Goal: Transaction & Acquisition: Book appointment/travel/reservation

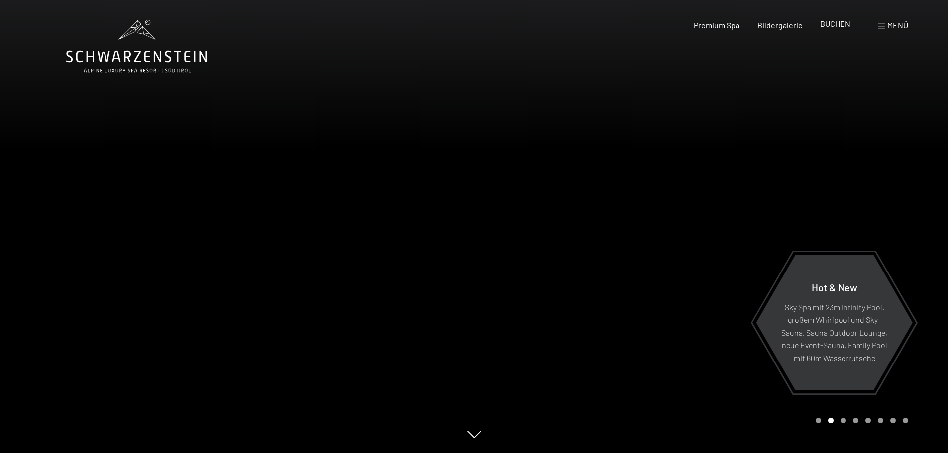
click at [838, 24] on span "BUCHEN" at bounding box center [835, 23] width 30 height 9
click at [783, 27] on span "Bildergalerie" at bounding box center [779, 23] width 45 height 9
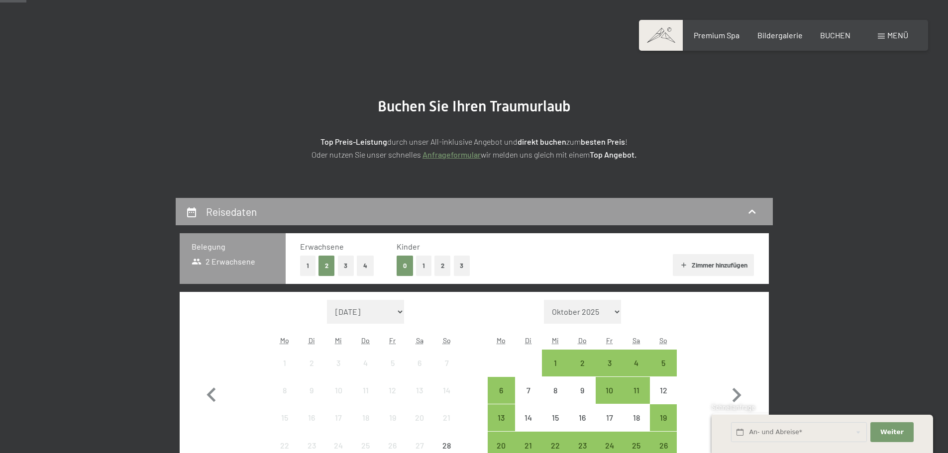
scroll to position [100, 0]
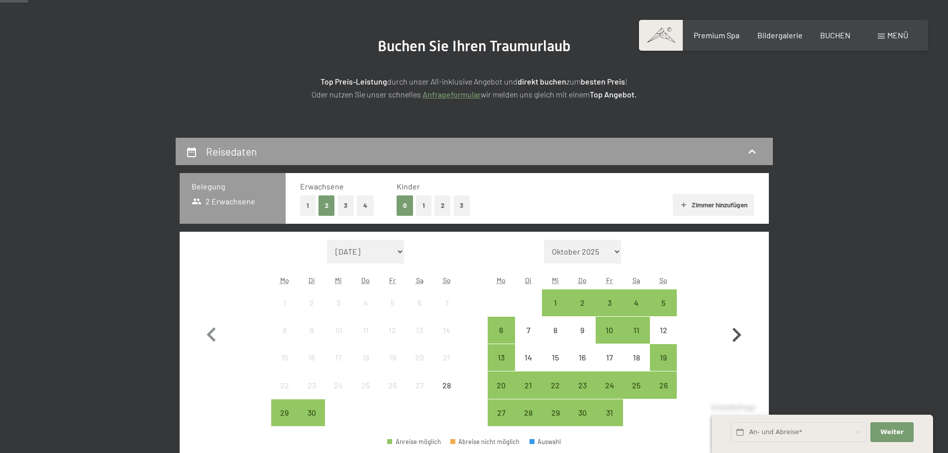
click at [741, 335] on icon "button" at bounding box center [736, 335] width 29 height 29
select select "2025-10-01"
select select "2025-11-01"
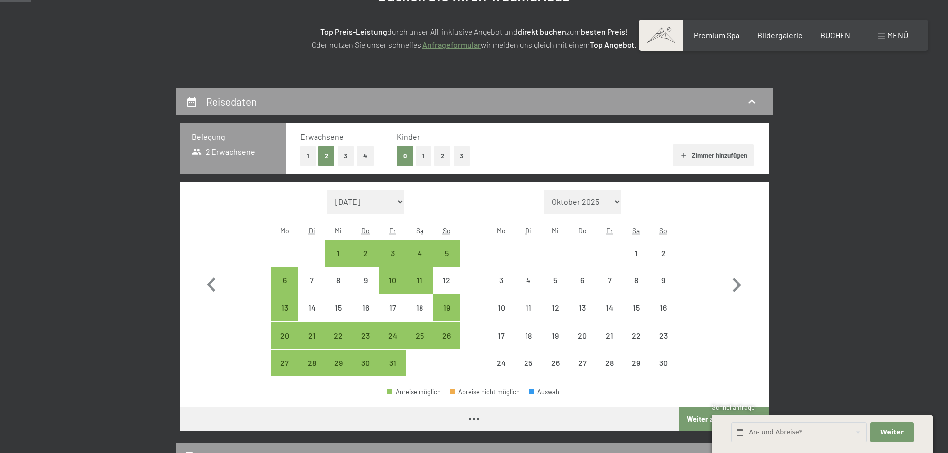
select select "2025-10-01"
select select "2025-11-01"
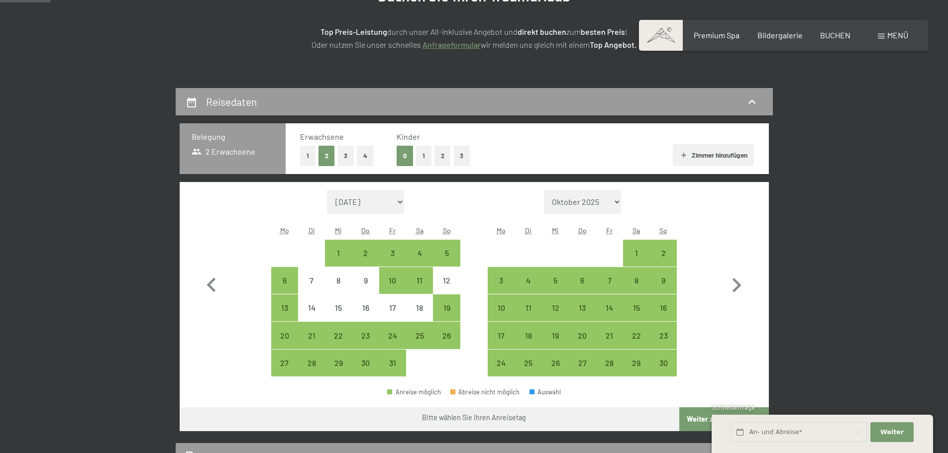
scroll to position [199, 0]
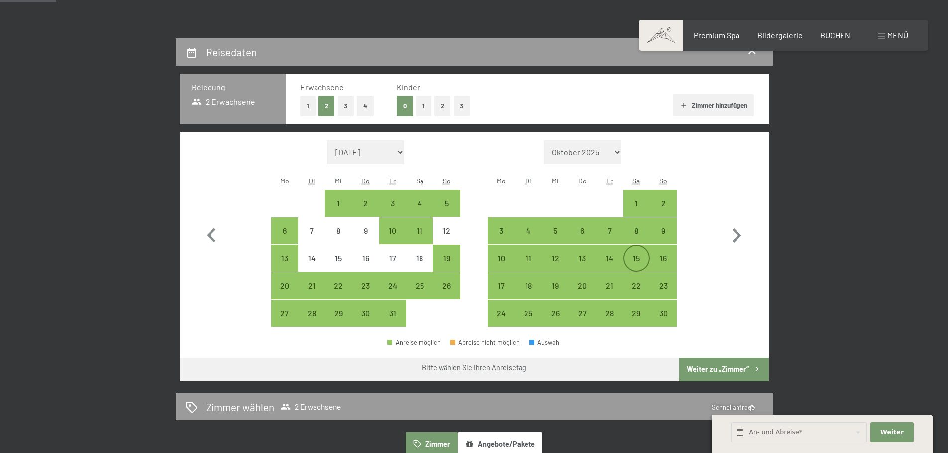
click at [638, 262] on div "15" at bounding box center [636, 266] width 25 height 25
select select "[DATE]"
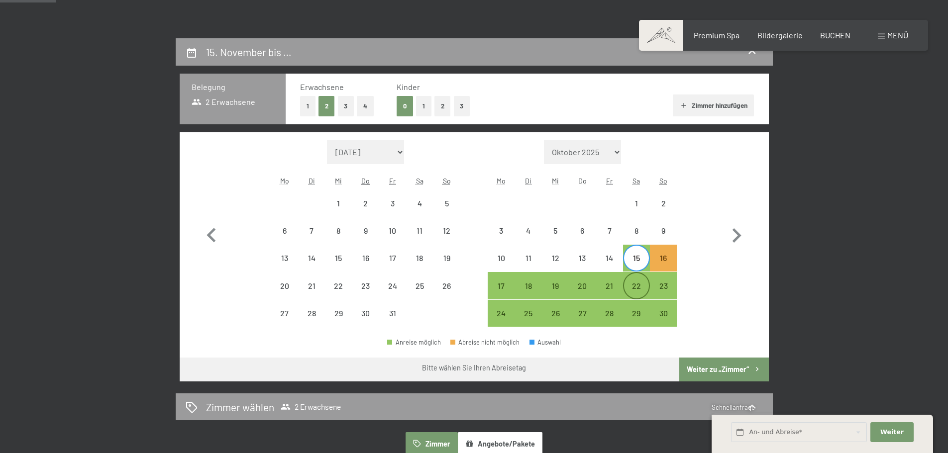
click at [636, 289] on div "22" at bounding box center [636, 294] width 25 height 25
select select "[DATE]"
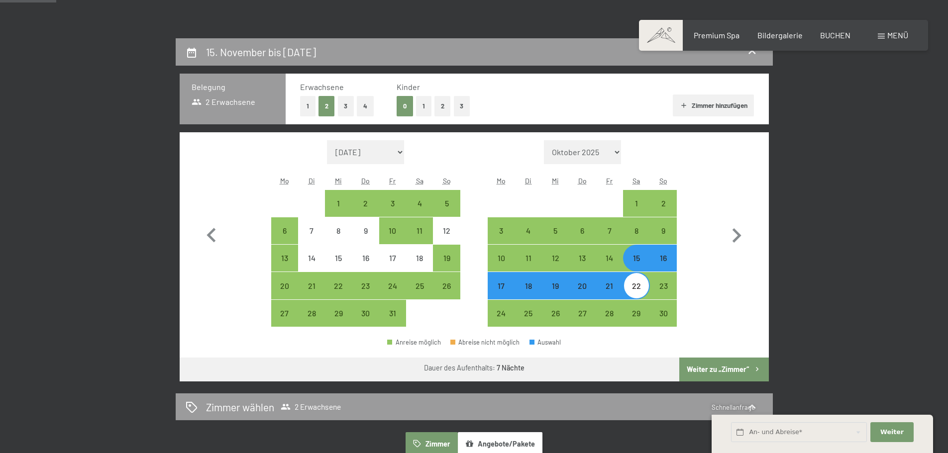
click at [729, 369] on button "Weiter zu „Zimmer“" at bounding box center [723, 370] width 89 height 24
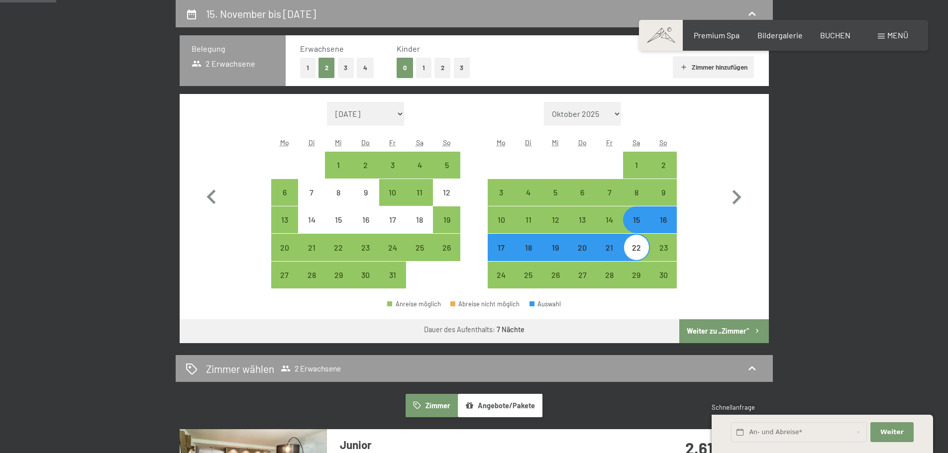
select select "[DATE]"
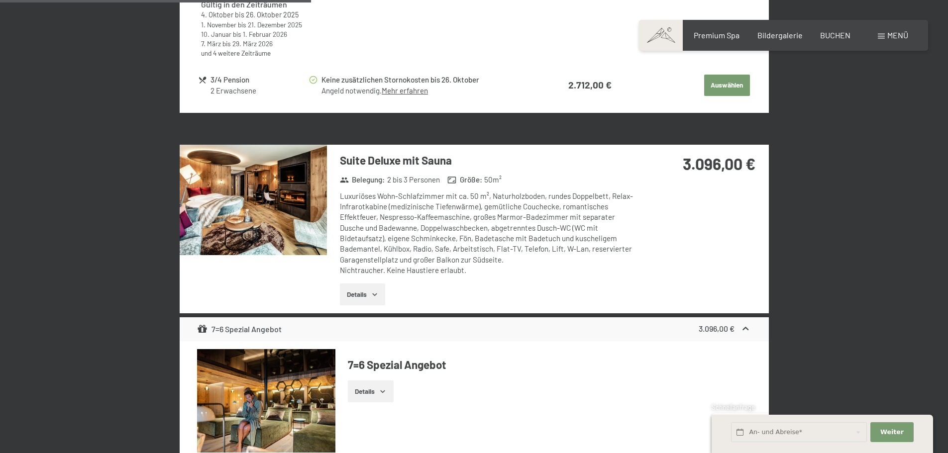
scroll to position [1133, 0]
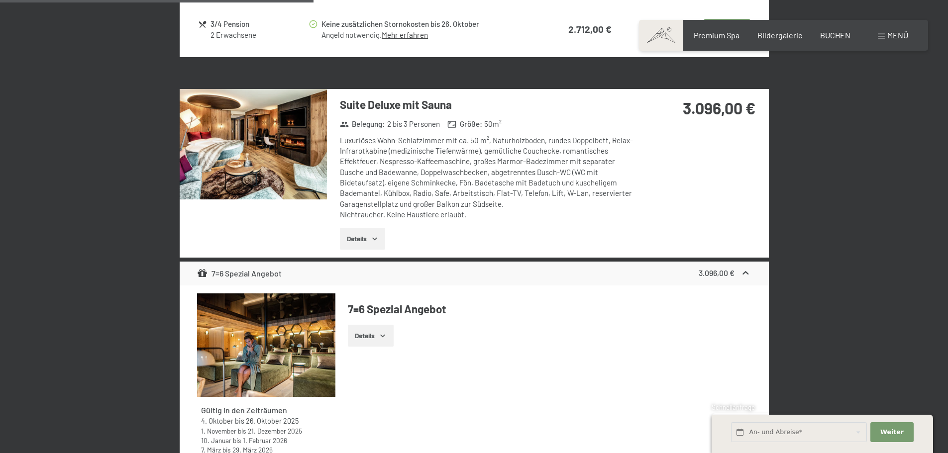
click at [363, 243] on button "Details" at bounding box center [362, 239] width 45 height 22
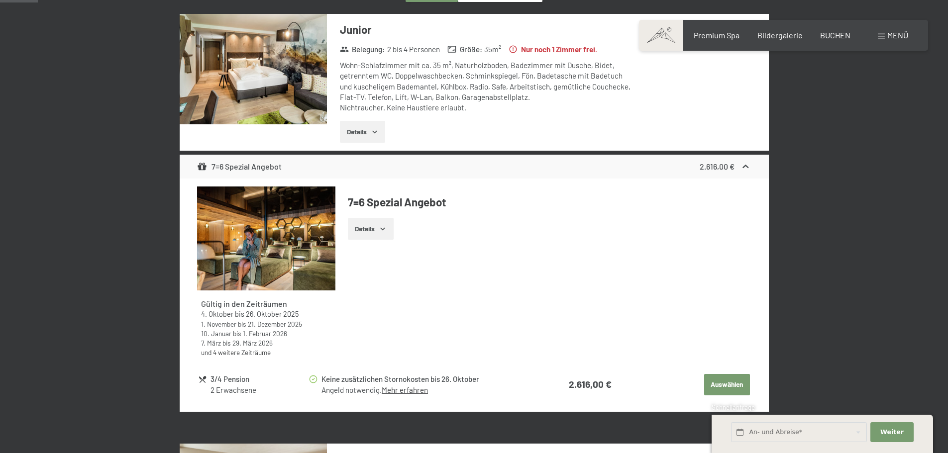
scroll to position [0, 0]
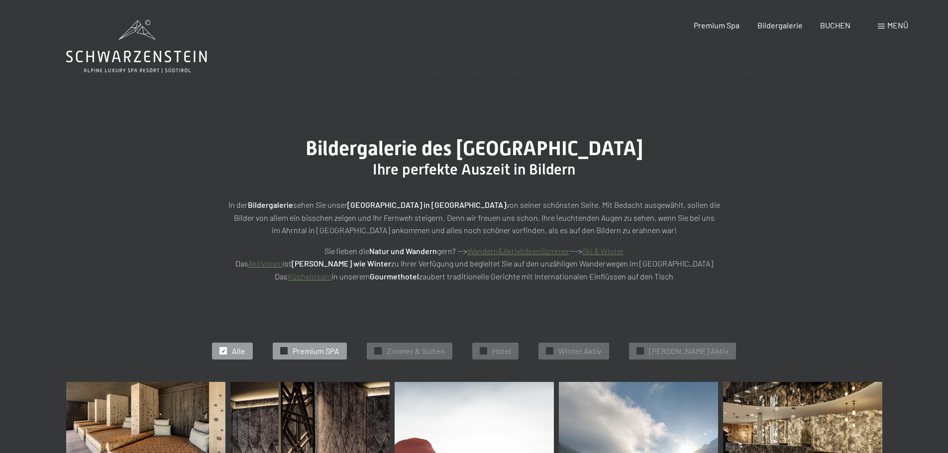
click at [339, 347] on span "Premium SPA" at bounding box center [316, 351] width 47 height 11
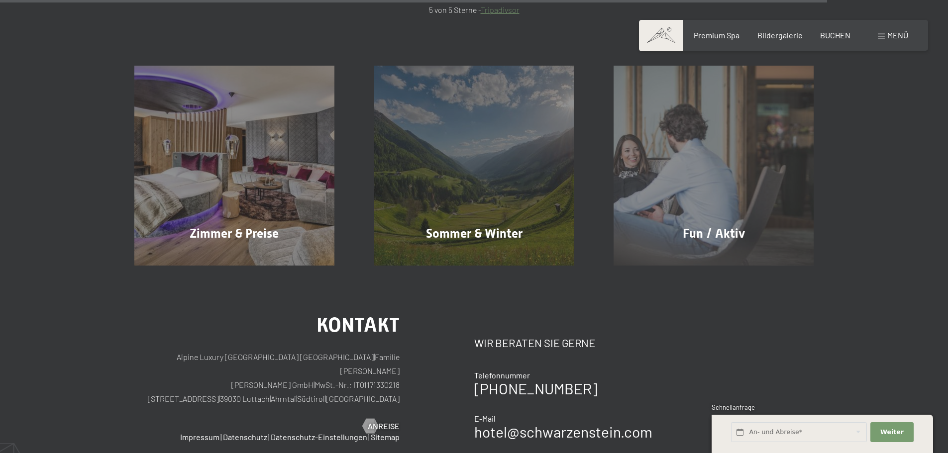
scroll to position [1843, 0]
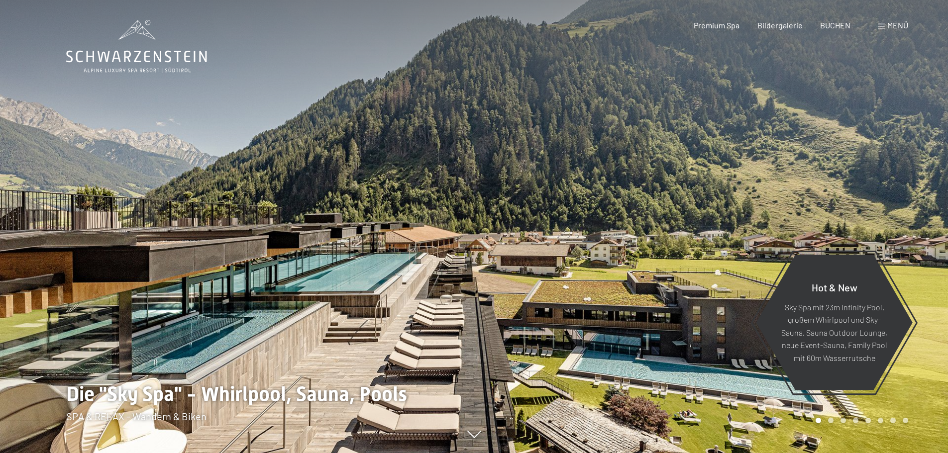
click at [287, 176] on div at bounding box center [237, 226] width 474 height 453
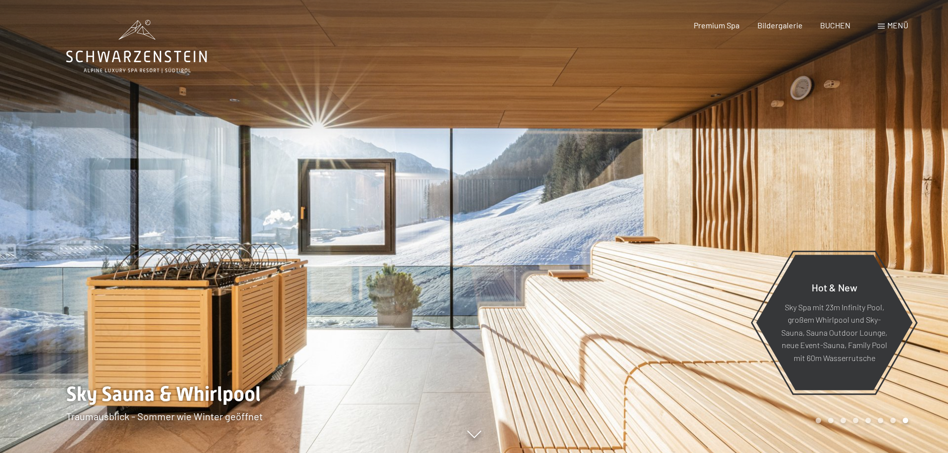
click at [469, 102] on div at bounding box center [237, 226] width 474 height 453
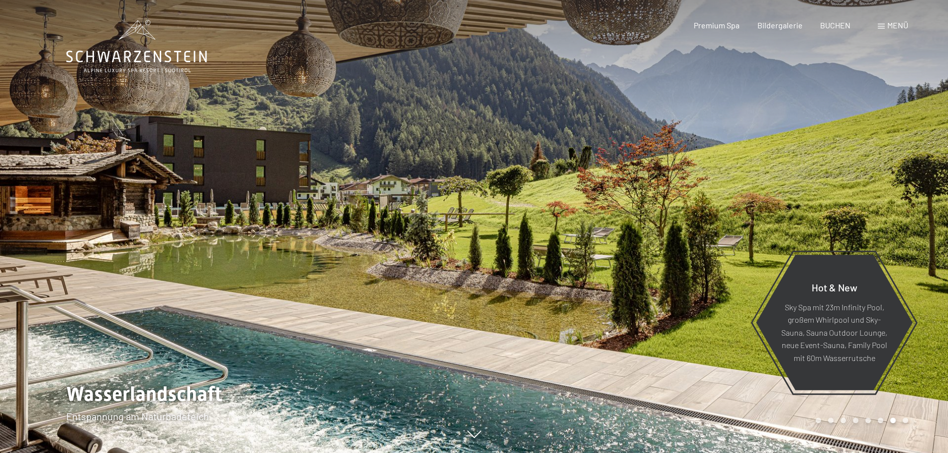
click at [469, 102] on div at bounding box center [237, 226] width 474 height 453
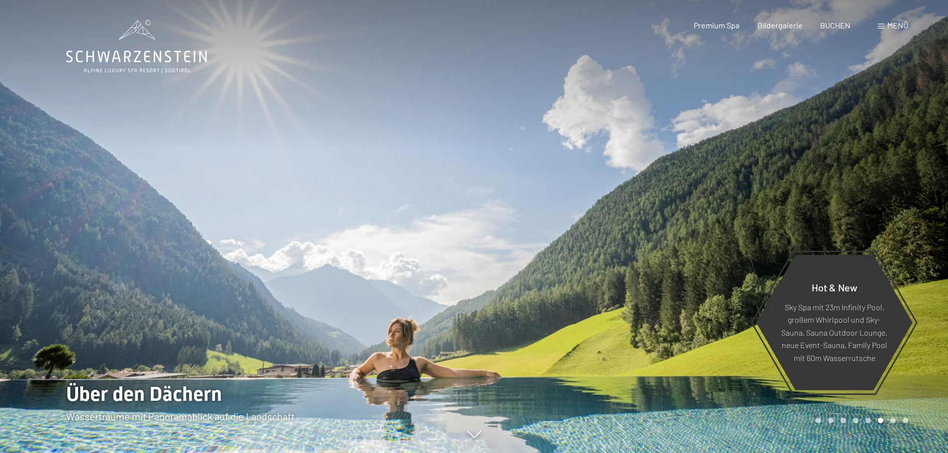
click at [469, 102] on div at bounding box center [237, 226] width 474 height 453
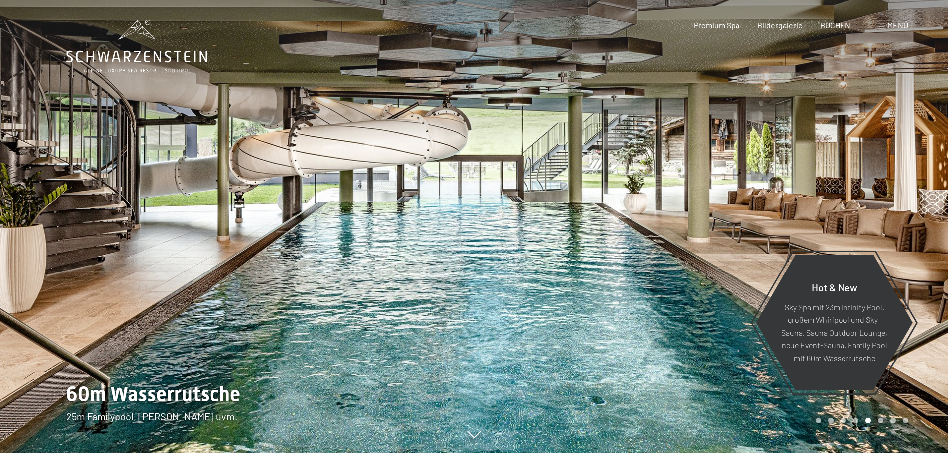
click at [469, 102] on div at bounding box center [237, 226] width 474 height 453
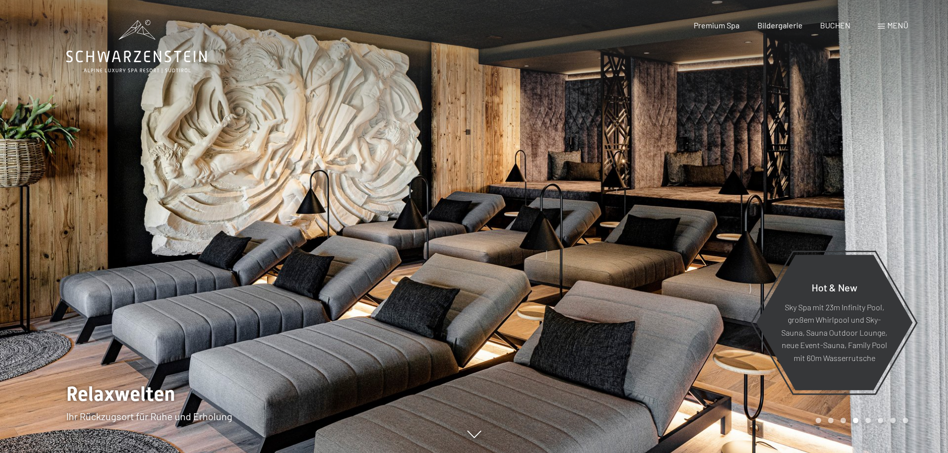
click at [469, 102] on div at bounding box center [237, 226] width 474 height 453
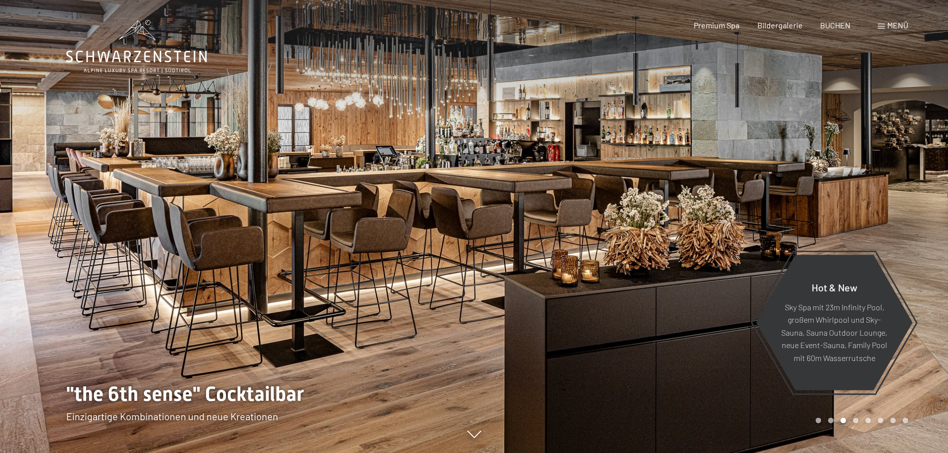
click at [469, 102] on div at bounding box center [237, 226] width 474 height 453
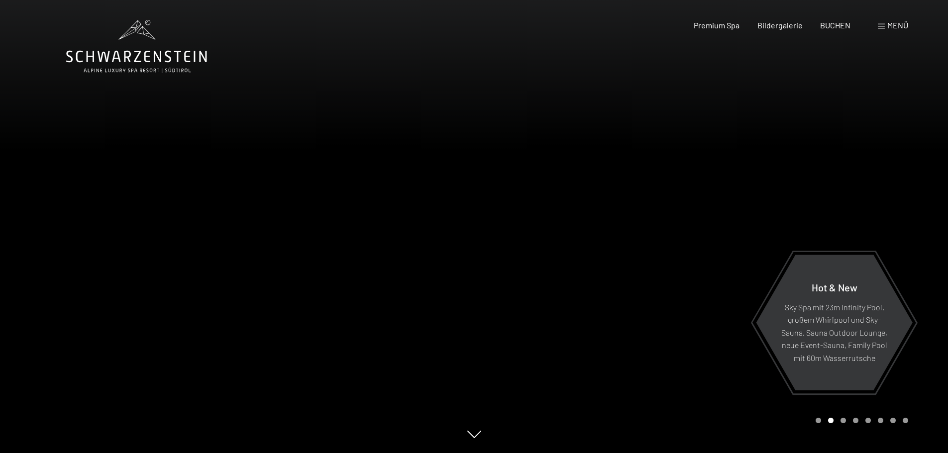
click at [469, 102] on div at bounding box center [237, 226] width 474 height 453
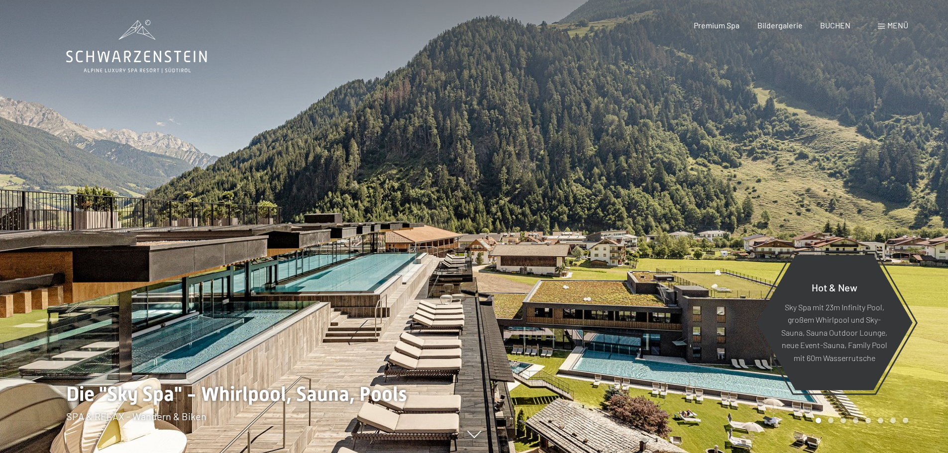
click at [469, 102] on div at bounding box center [237, 226] width 474 height 453
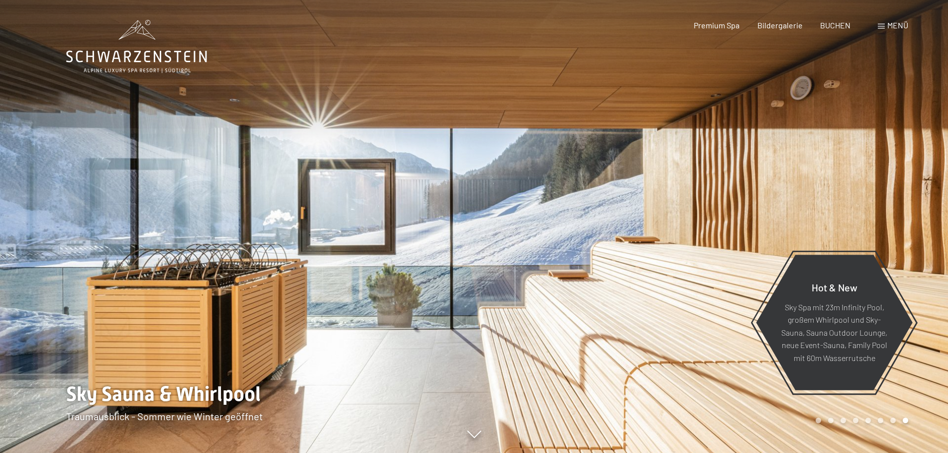
click at [469, 102] on div at bounding box center [237, 226] width 474 height 453
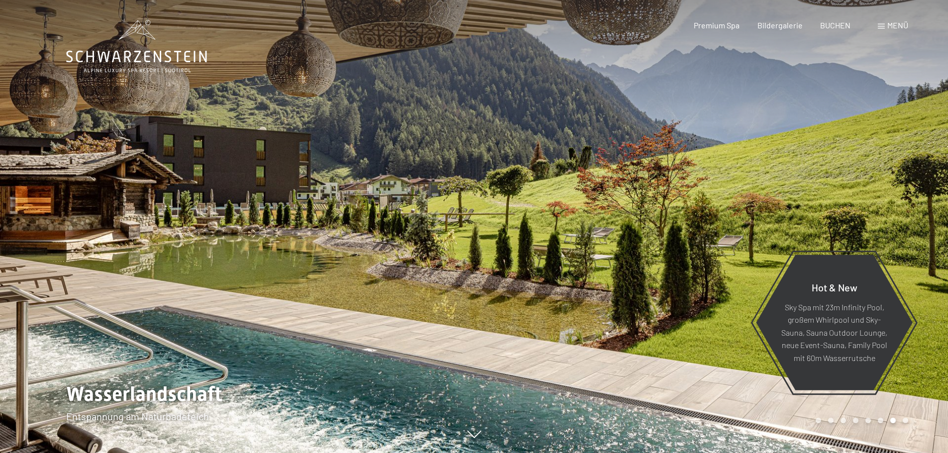
click at [469, 102] on div at bounding box center [237, 226] width 474 height 453
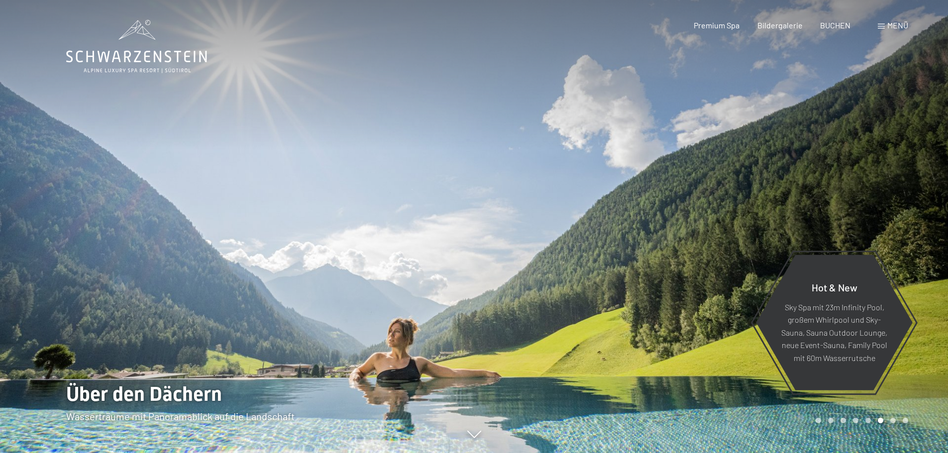
click at [469, 102] on div at bounding box center [237, 226] width 474 height 453
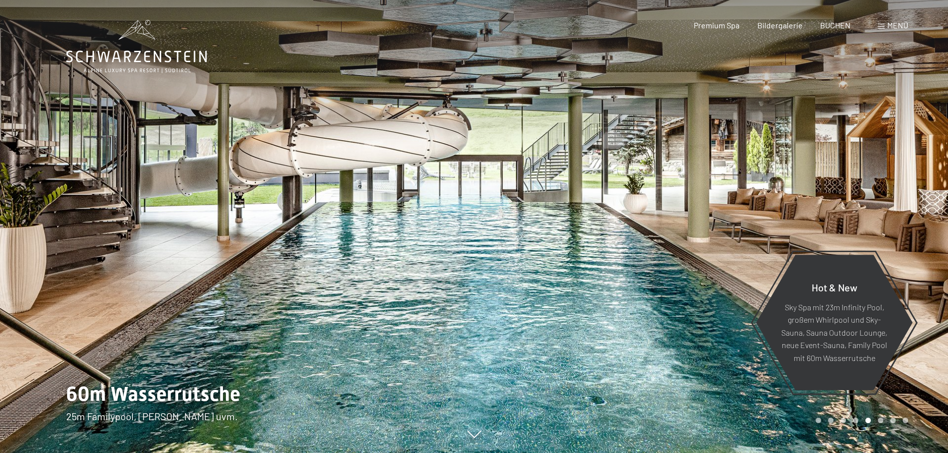
click at [469, 102] on div at bounding box center [237, 226] width 474 height 453
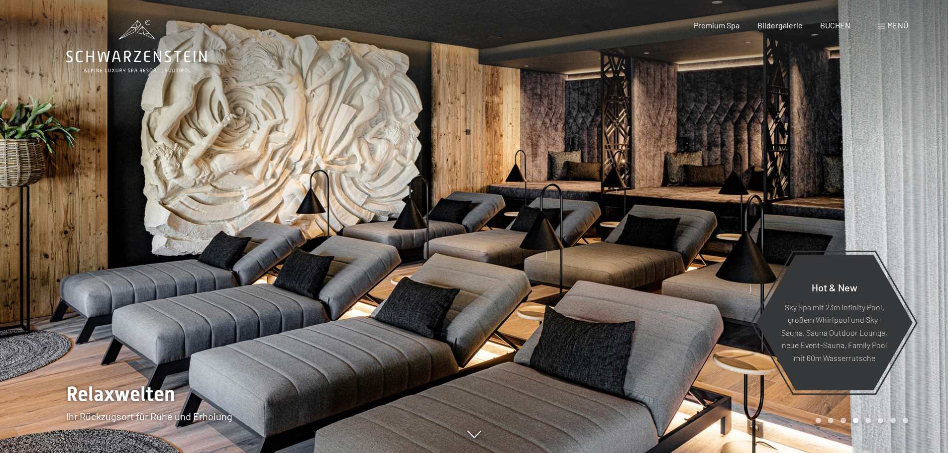
click at [469, 102] on div at bounding box center [237, 226] width 474 height 453
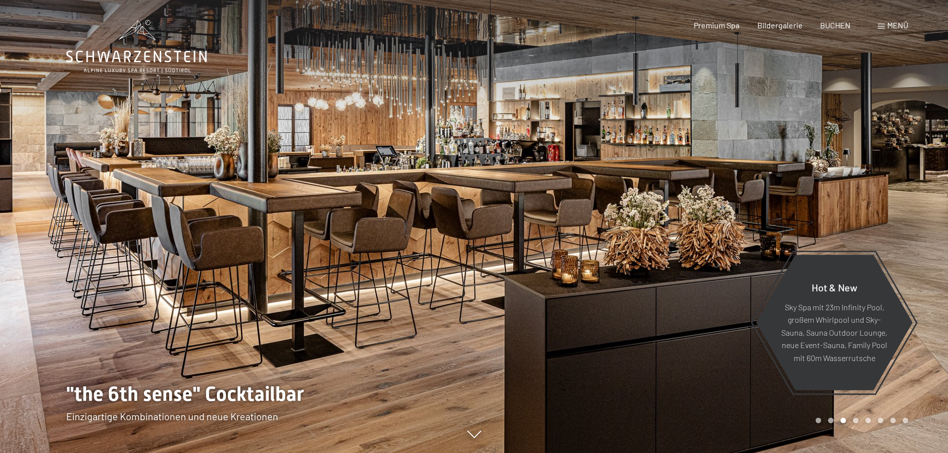
click at [469, 102] on div at bounding box center [237, 226] width 474 height 453
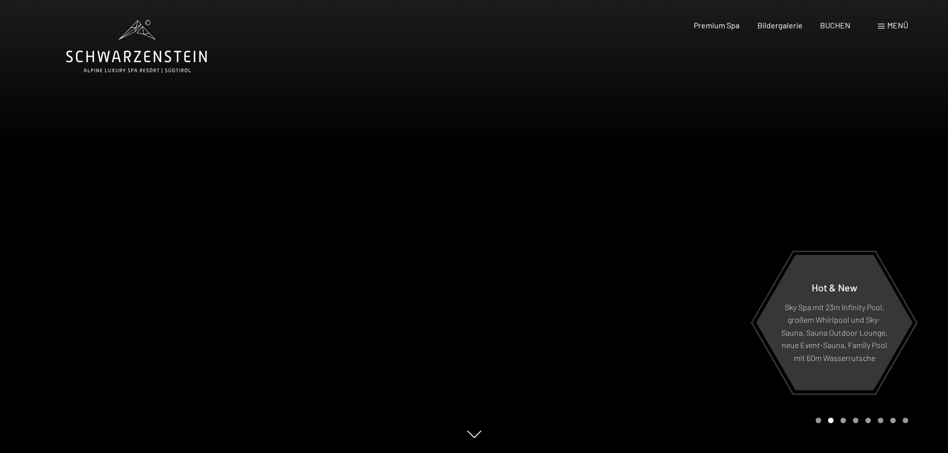
click at [892, 24] on span "Menü" at bounding box center [897, 24] width 21 height 9
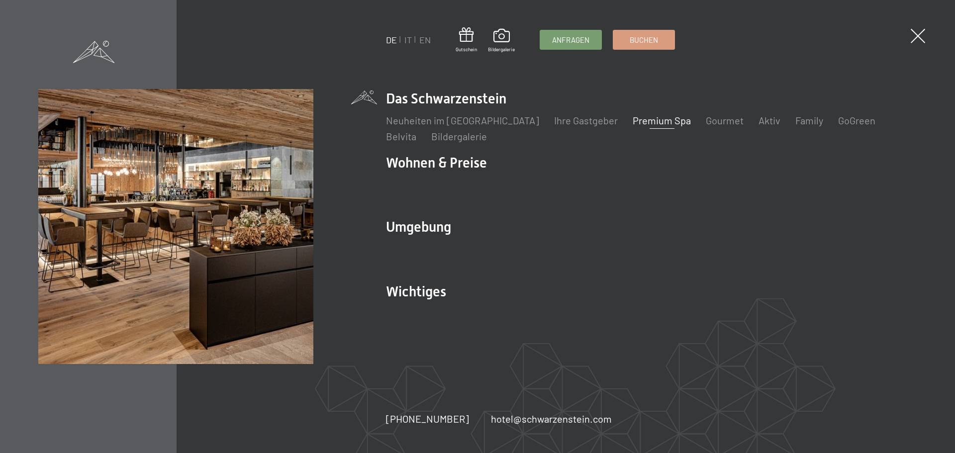
click at [639, 119] on link "Premium Spa" at bounding box center [662, 120] width 58 height 12
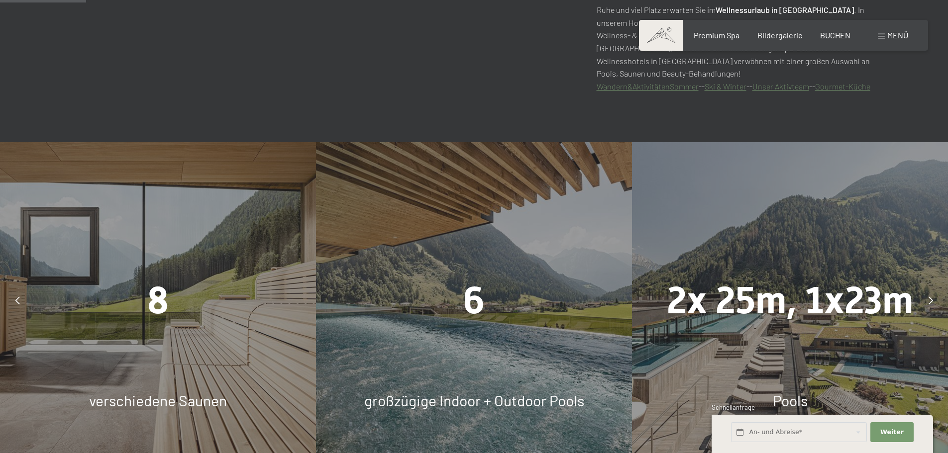
scroll to position [697, 0]
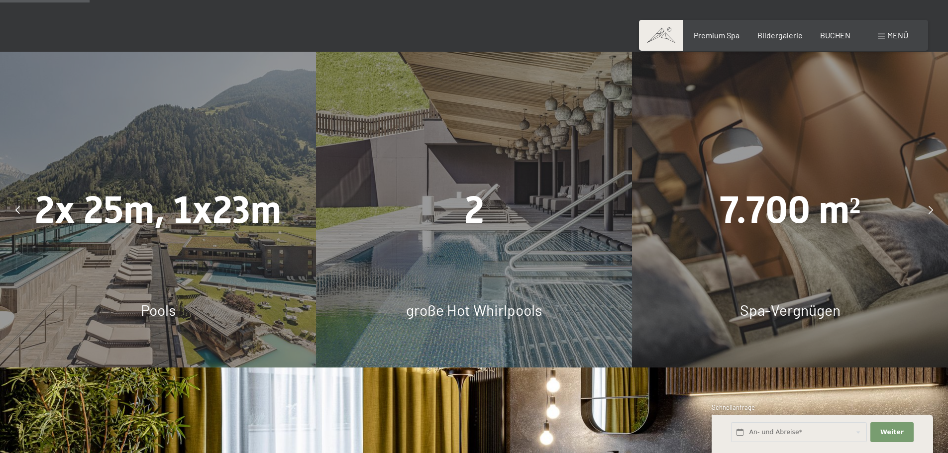
drag, startPoint x: 778, startPoint y: 265, endPoint x: 868, endPoint y: 257, distance: 90.0
click at [860, 258] on div "7.700 m² Spa-Vergnügen" at bounding box center [790, 210] width 316 height 316
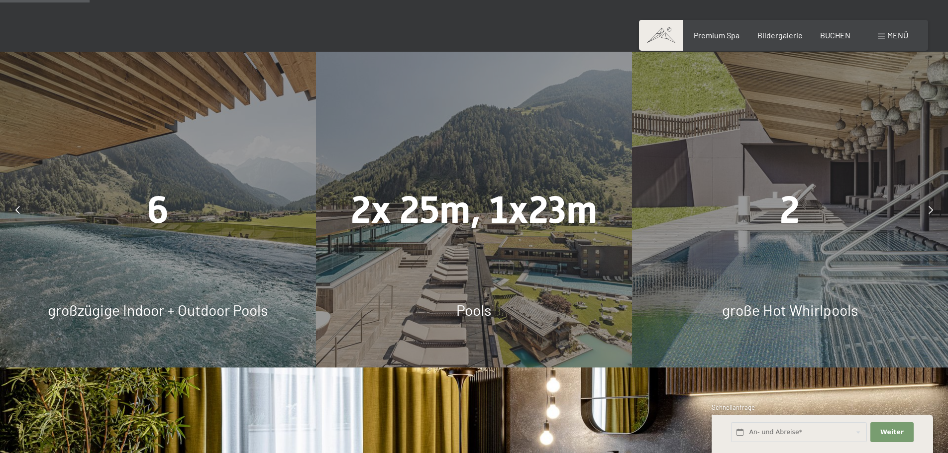
drag, startPoint x: 523, startPoint y: 262, endPoint x: 604, endPoint y: 255, distance: 81.0
click at [584, 255] on div "2x 25m, 1x23m Pools" at bounding box center [474, 210] width 316 height 316
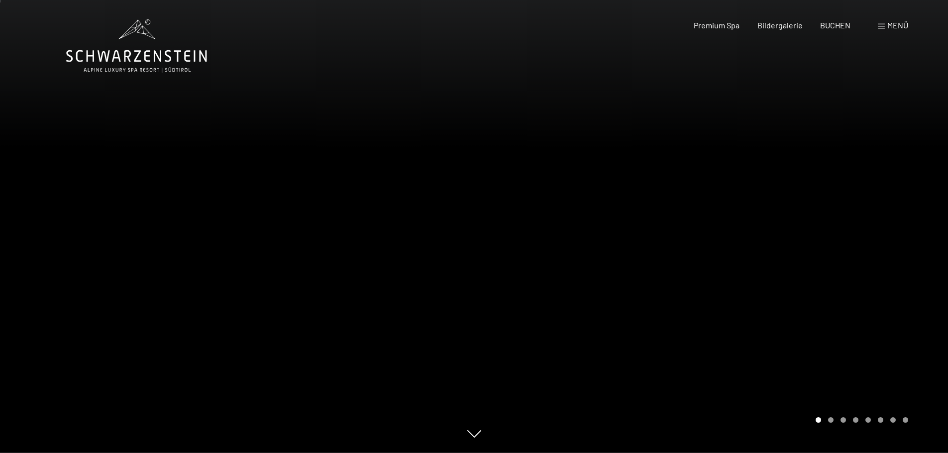
scroll to position [0, 0]
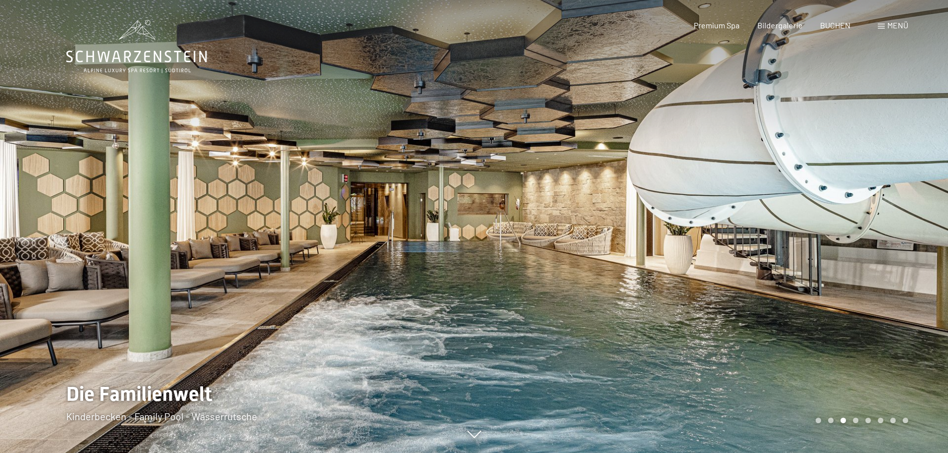
click at [892, 26] on span "Menü" at bounding box center [897, 24] width 21 height 9
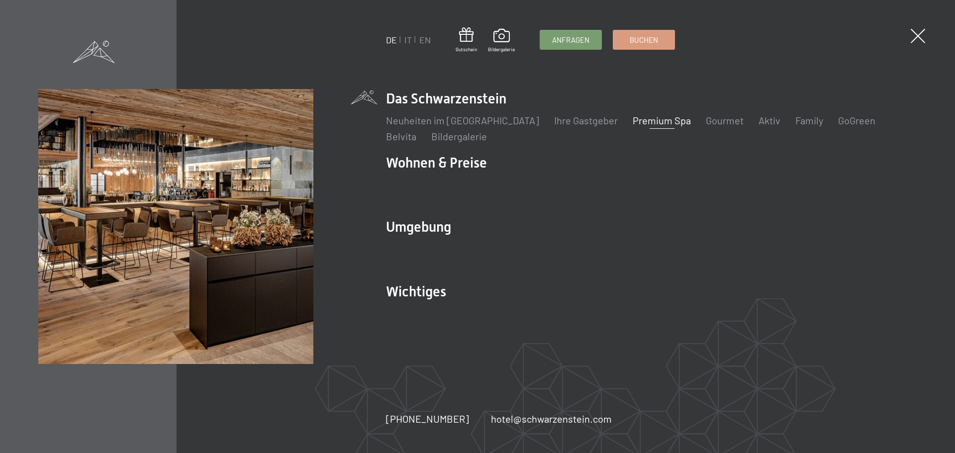
click at [913, 30] on div "DE IT EN Gutschein Bildergalerie Anfragen Buchen DE IT EN Das Schwarzenstein Ne…" at bounding box center [477, 226] width 955 height 453
click at [918, 36] on span at bounding box center [918, 36] width 20 height 20
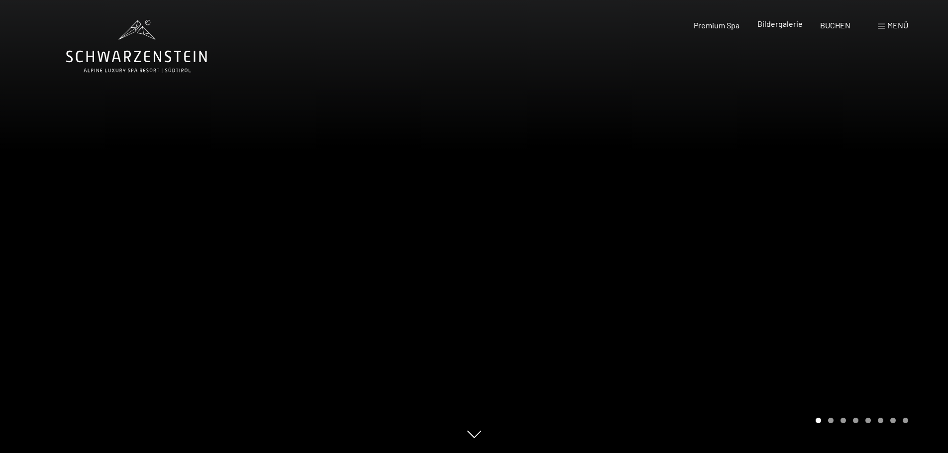
click at [786, 26] on span "Bildergalerie" at bounding box center [779, 23] width 45 height 9
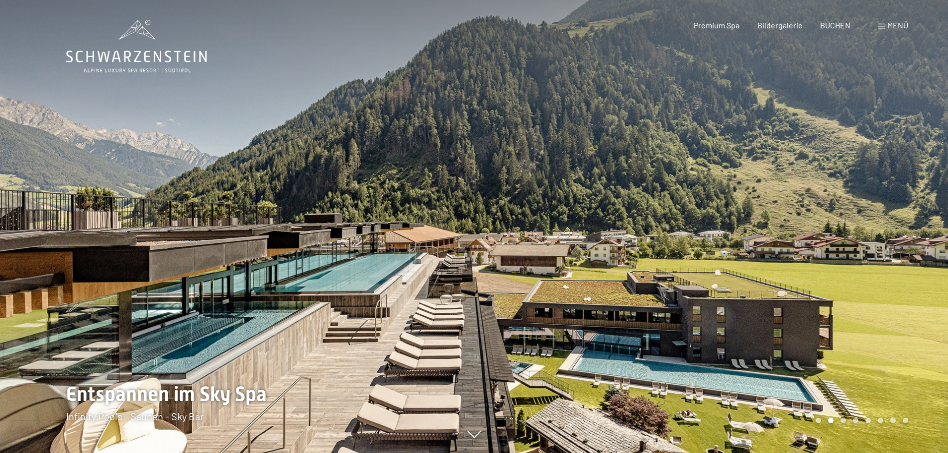
click at [896, 28] on span "Menü" at bounding box center [897, 24] width 21 height 9
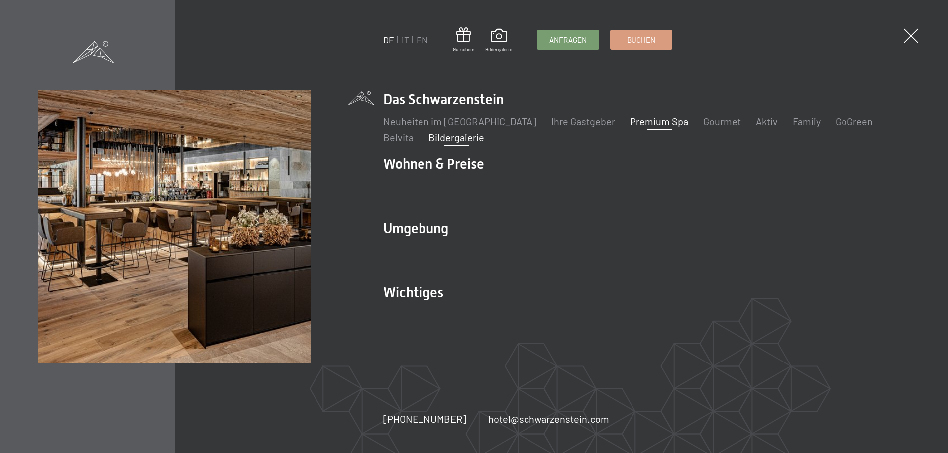
click at [428, 137] on link "Bildergalerie" at bounding box center [456, 137] width 56 height 12
click at [644, 122] on link "Premium Spa" at bounding box center [659, 121] width 58 height 12
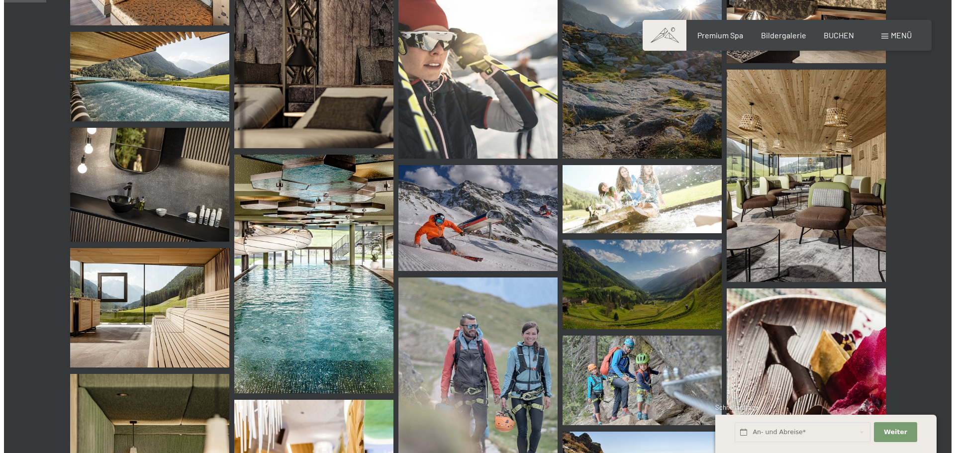
scroll to position [299, 0]
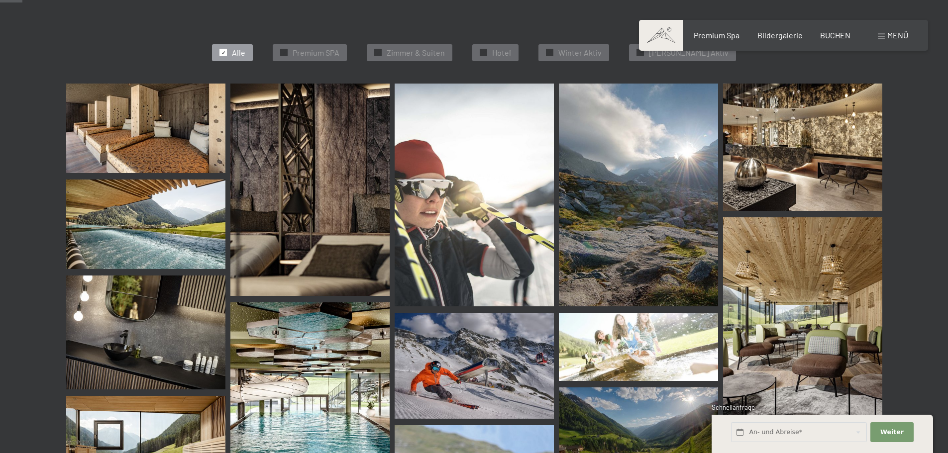
click at [901, 32] on span "Menü" at bounding box center [897, 34] width 21 height 9
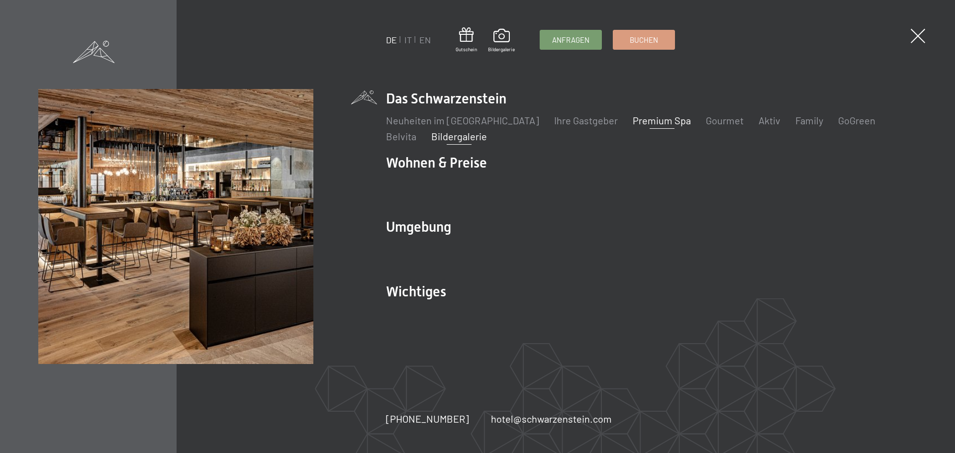
click at [650, 119] on link "Premium Spa" at bounding box center [662, 120] width 58 height 12
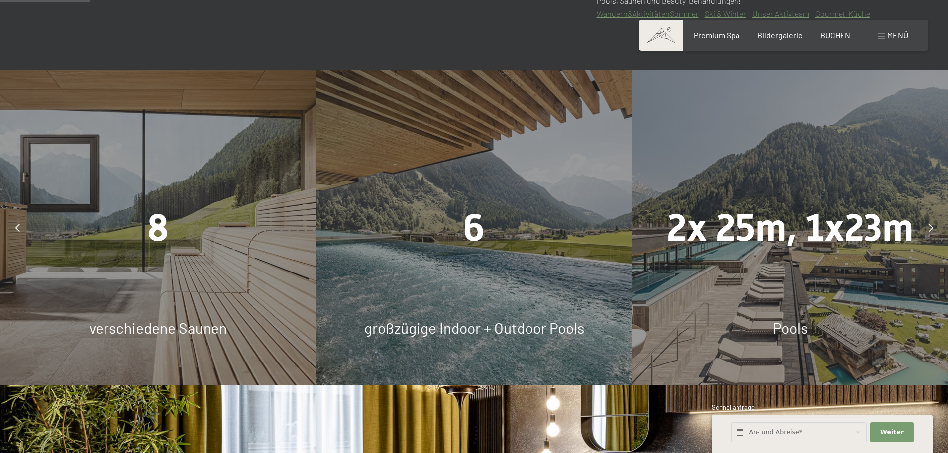
scroll to position [697, 0]
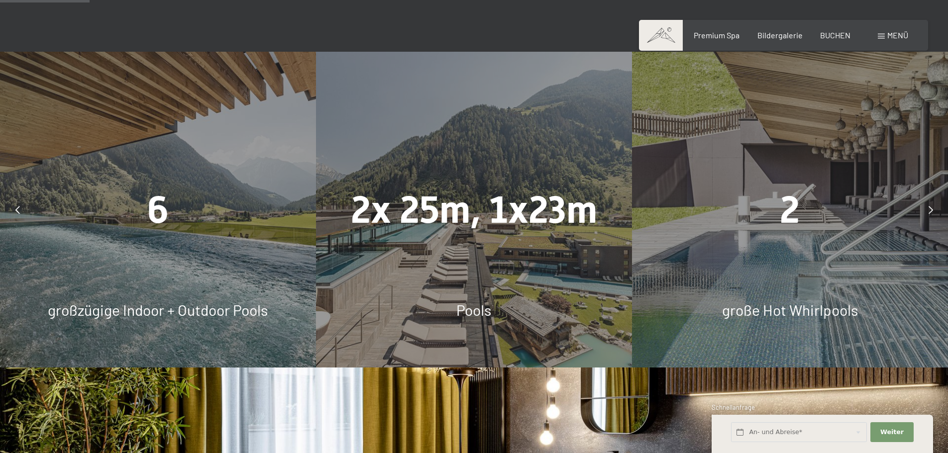
click at [21, 209] on div at bounding box center [17, 210] width 25 height 25
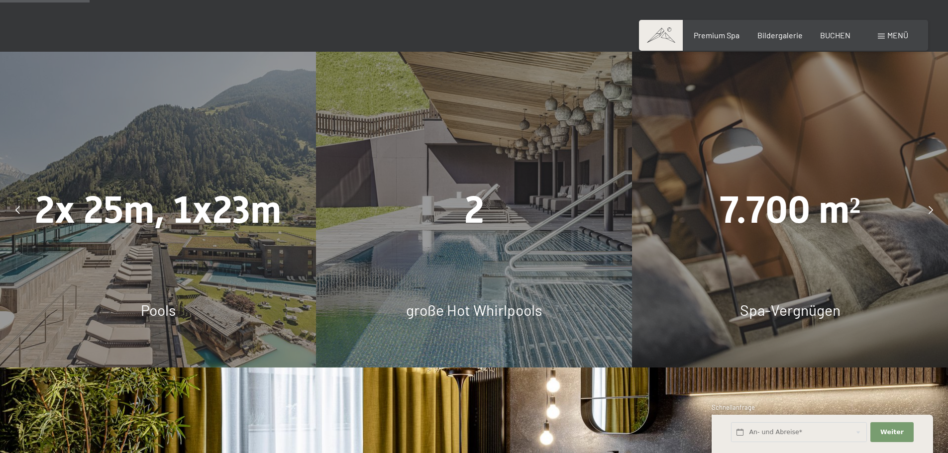
click at [16, 209] on icon at bounding box center [17, 210] width 4 height 8
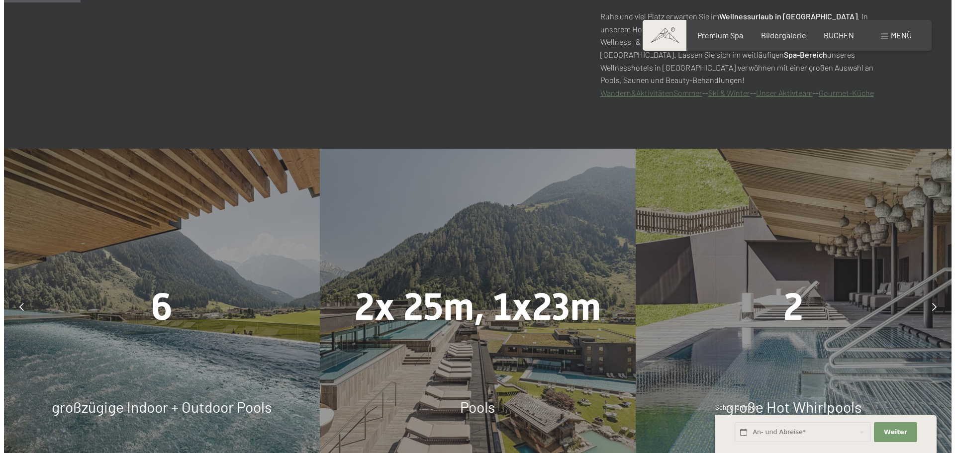
scroll to position [597, 0]
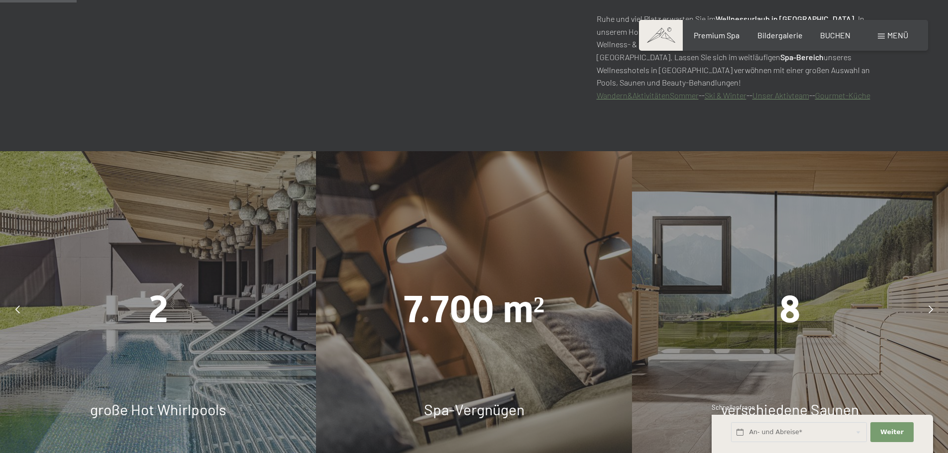
click at [902, 33] on span "Menü" at bounding box center [897, 34] width 21 height 9
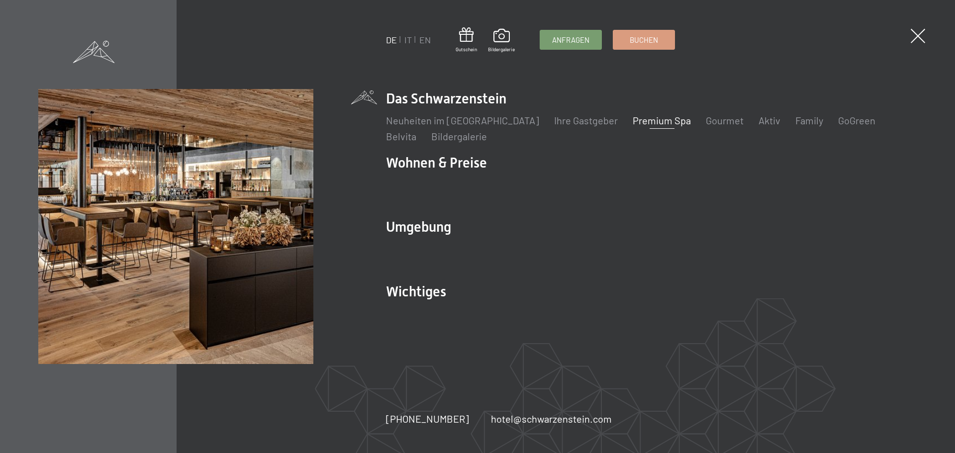
click at [449, 94] on li "Das Schwarzenstein Neuheiten im Schwarzenstein Ihre Gastgeber Premium Spa Gourm…" at bounding box center [651, 116] width 531 height 54
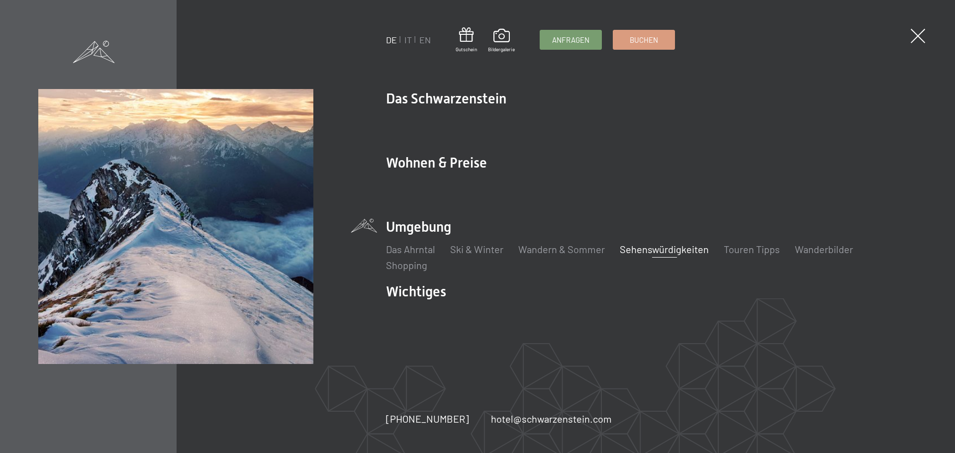
click at [621, 244] on link "Sehenswürdigkeiten" at bounding box center [664, 249] width 89 height 12
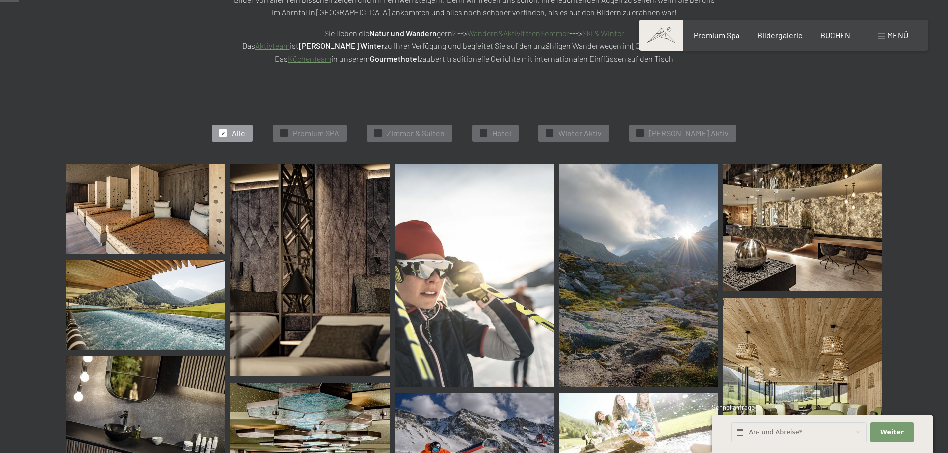
scroll to position [249, 0]
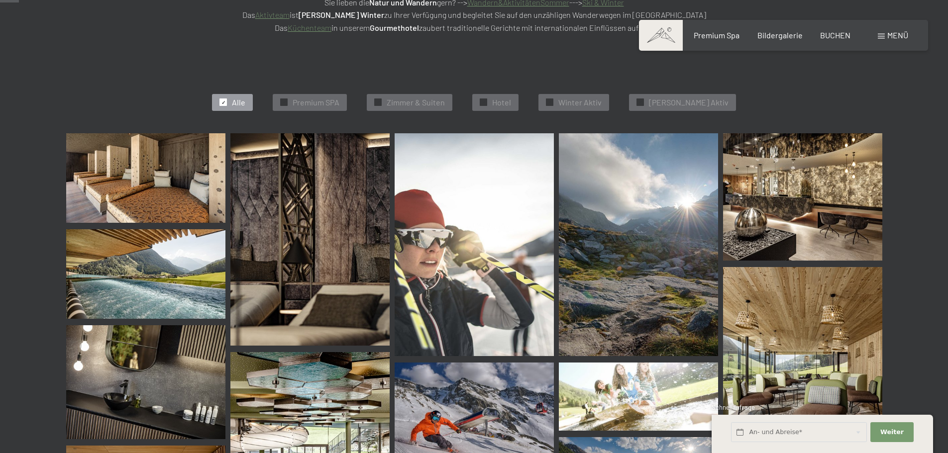
click at [128, 181] on img at bounding box center [145, 178] width 159 height 90
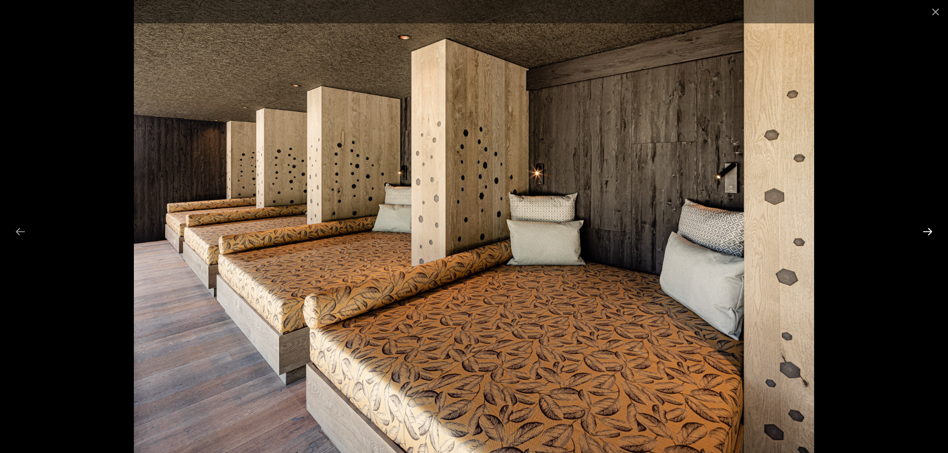
click at [926, 233] on button "Next slide" at bounding box center [927, 231] width 21 height 19
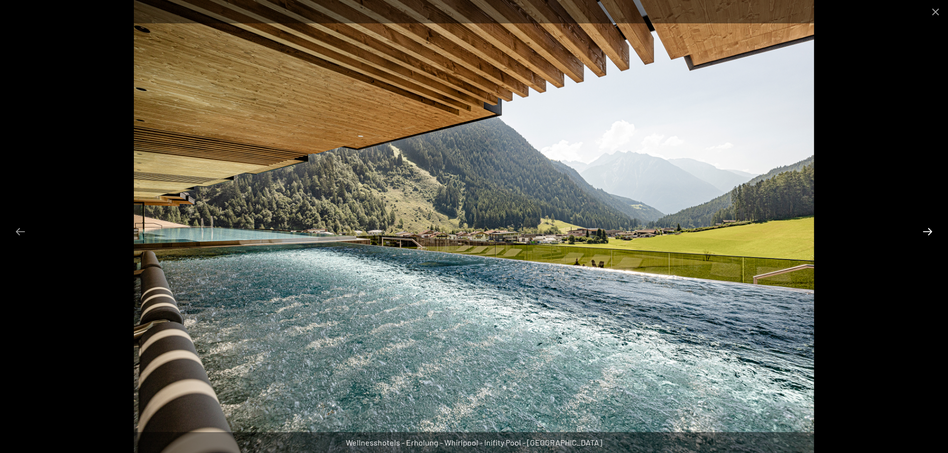
click at [927, 231] on button "Next slide" at bounding box center [927, 231] width 21 height 19
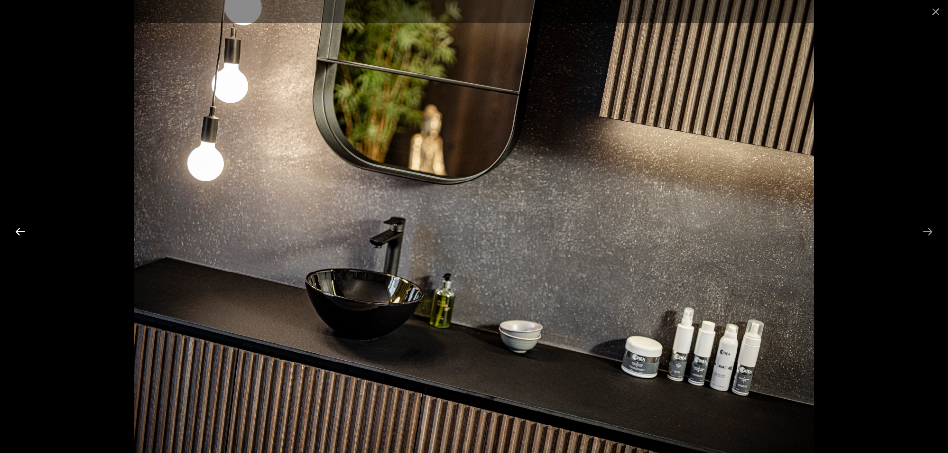
click at [18, 231] on button "Previous slide" at bounding box center [20, 231] width 21 height 19
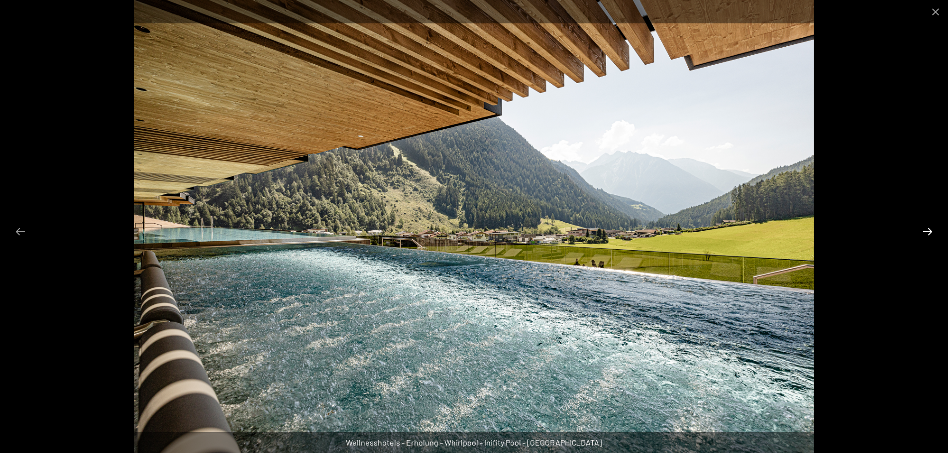
click at [930, 230] on button "Next slide" at bounding box center [927, 231] width 21 height 19
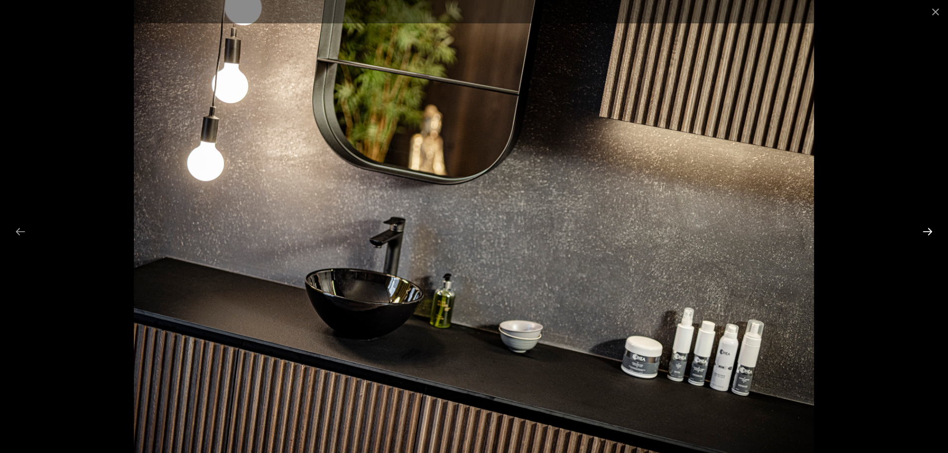
click at [930, 230] on button "Next slide" at bounding box center [927, 231] width 21 height 19
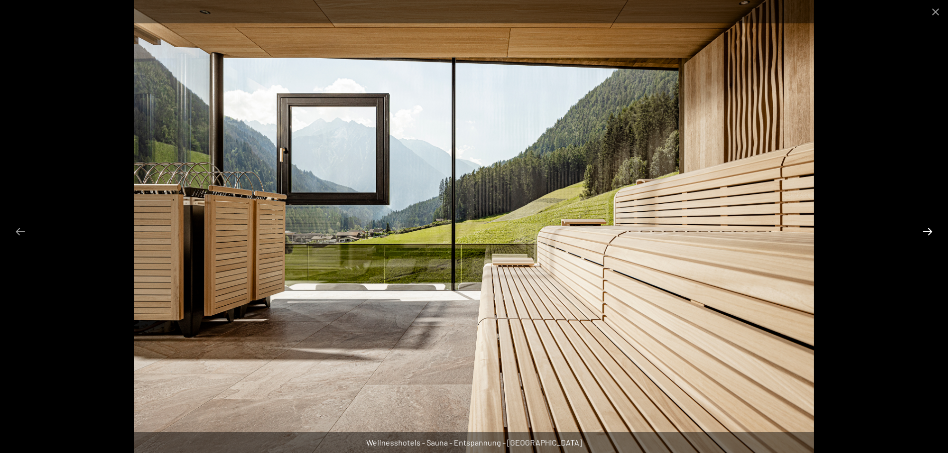
click at [930, 230] on button "Next slide" at bounding box center [927, 231] width 21 height 19
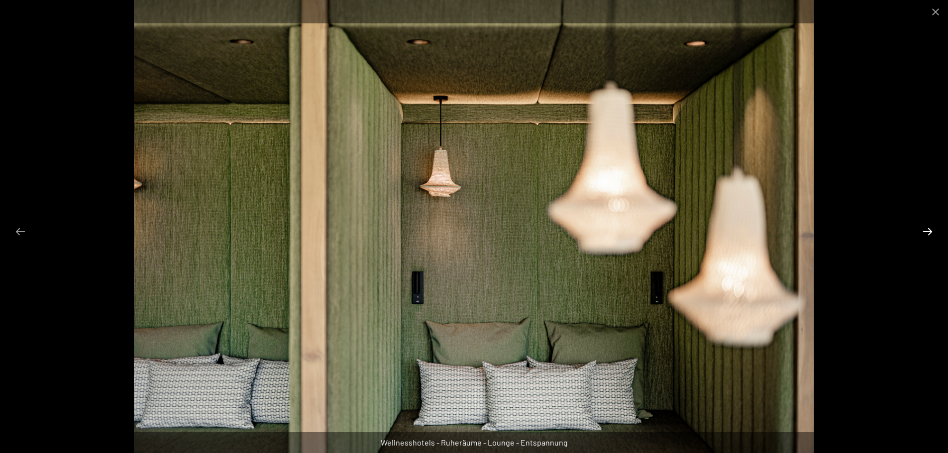
click at [930, 230] on button "Next slide" at bounding box center [927, 231] width 21 height 19
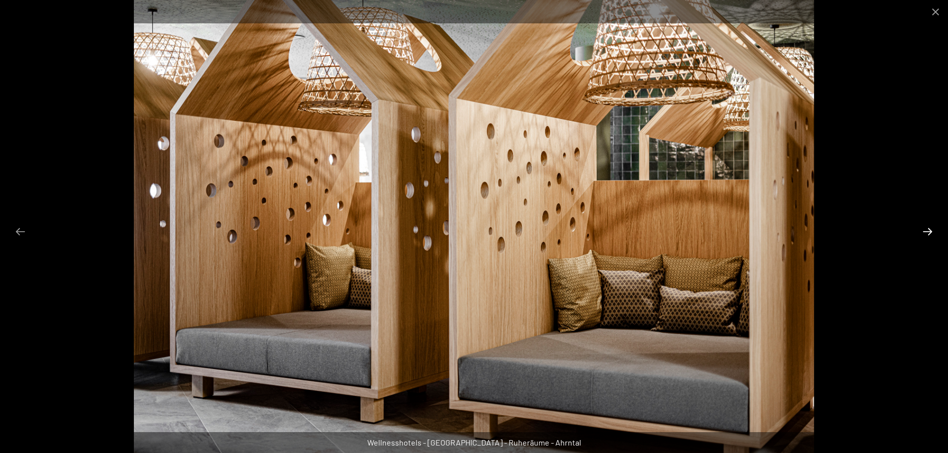
click at [930, 230] on button "Next slide" at bounding box center [927, 231] width 21 height 19
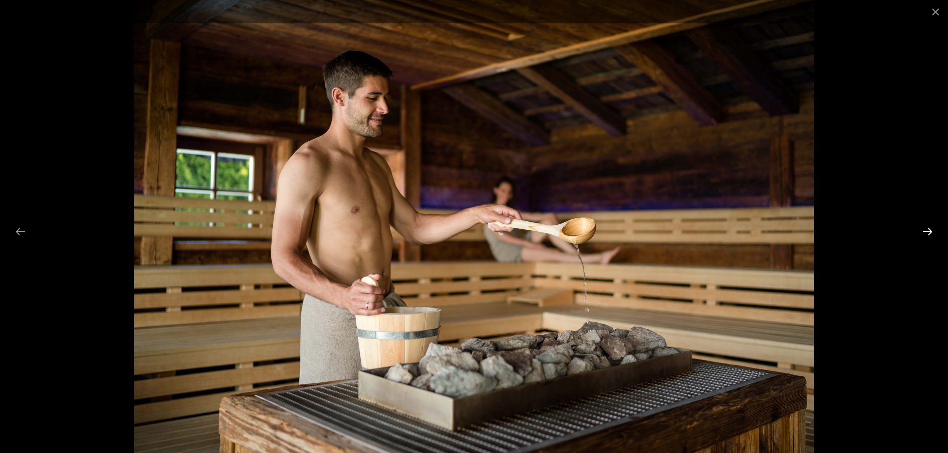
click at [930, 230] on button "Next slide" at bounding box center [927, 231] width 21 height 19
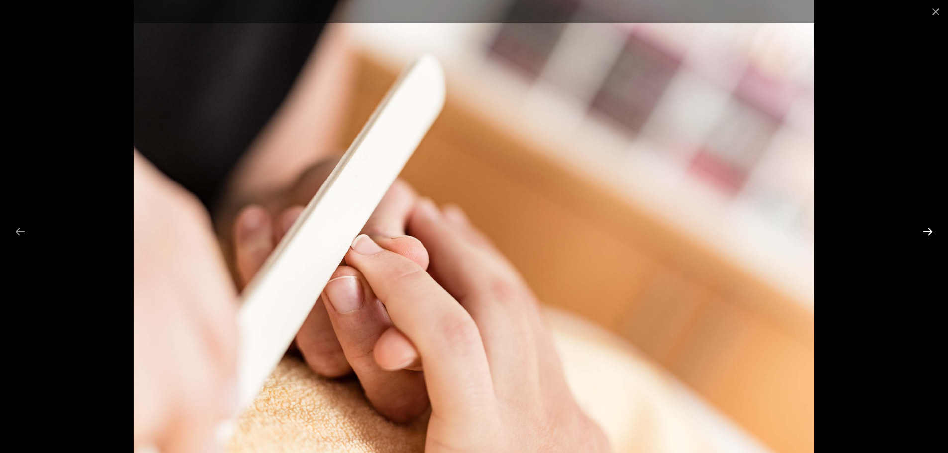
click at [930, 230] on button "Next slide" at bounding box center [927, 231] width 21 height 19
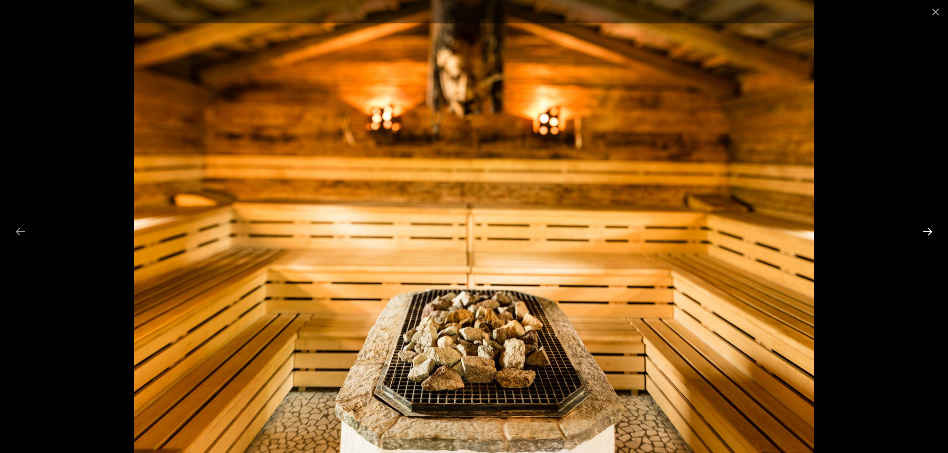
click at [930, 230] on button "Next slide" at bounding box center [927, 231] width 21 height 19
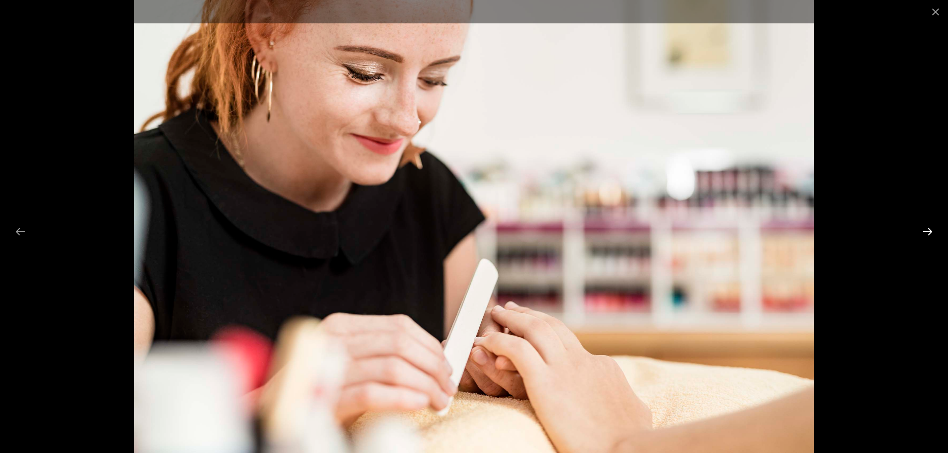
click at [930, 230] on button "Next slide" at bounding box center [927, 231] width 21 height 19
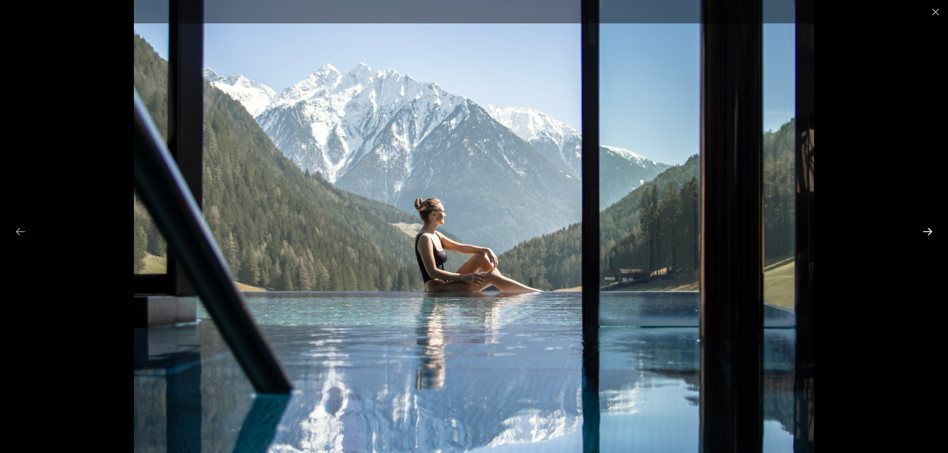
click at [930, 230] on button "Next slide" at bounding box center [927, 231] width 21 height 19
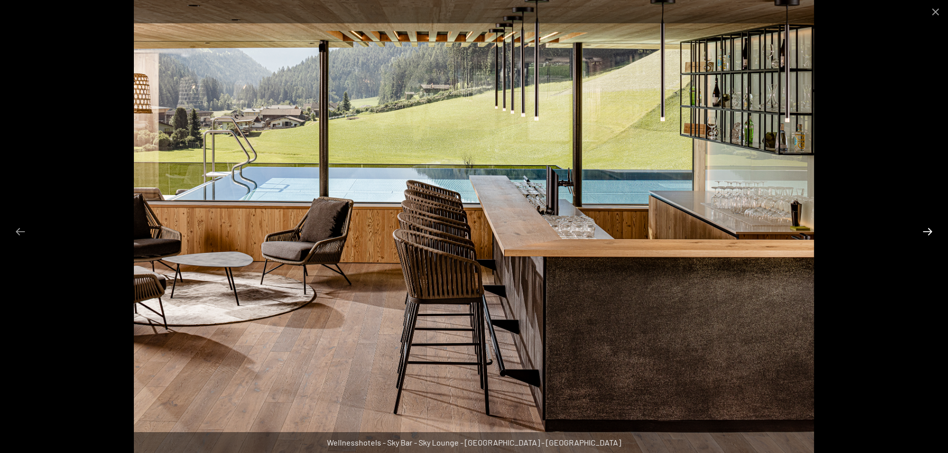
click at [930, 230] on button "Next slide" at bounding box center [927, 231] width 21 height 19
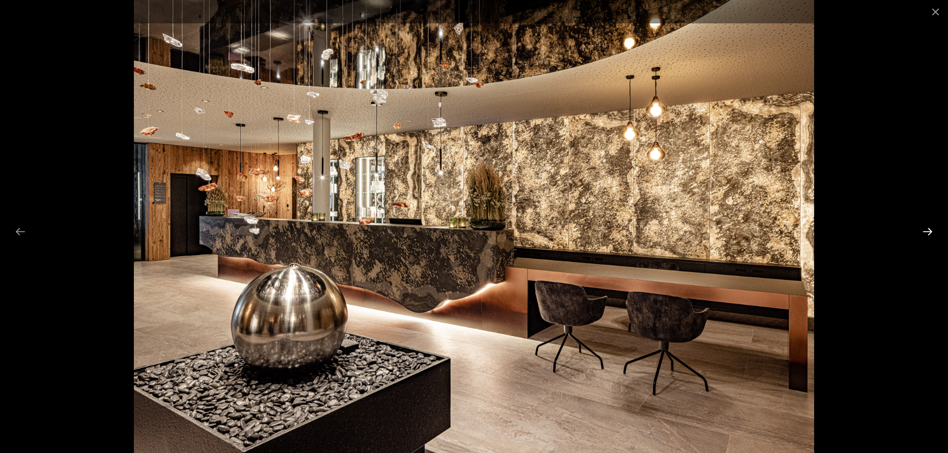
click at [930, 230] on button "Next slide" at bounding box center [927, 231] width 21 height 19
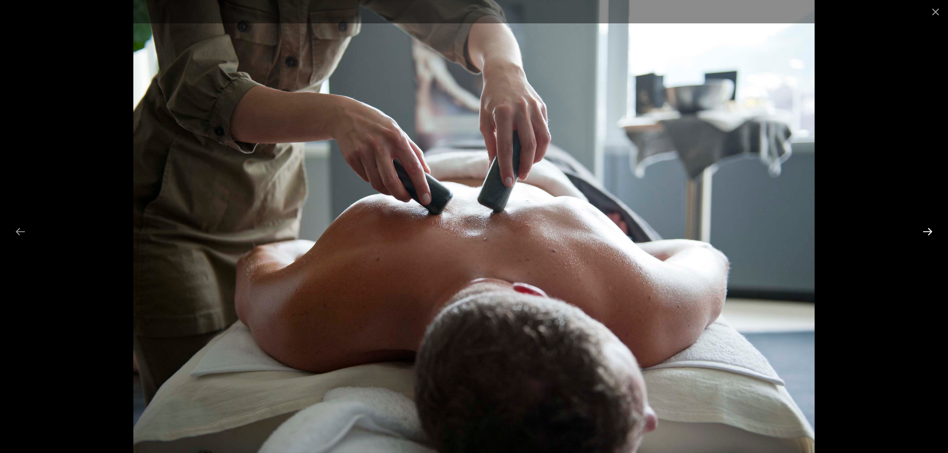
click at [930, 230] on button "Next slide" at bounding box center [927, 231] width 21 height 19
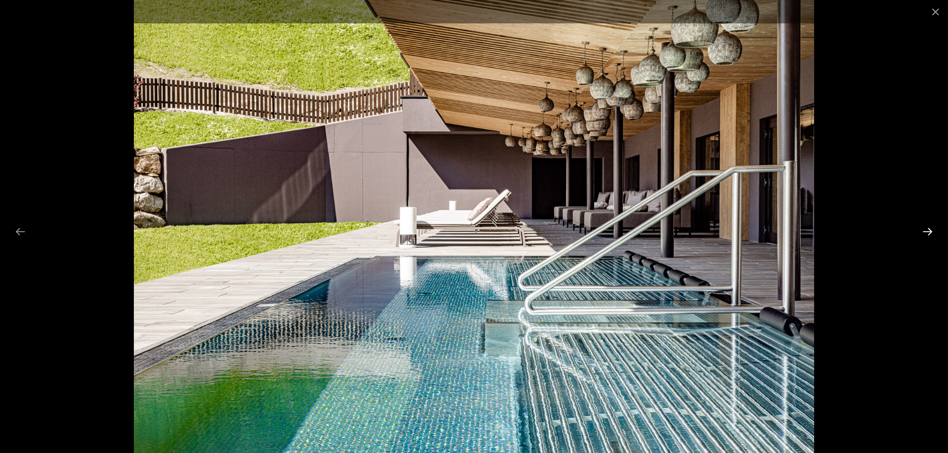
click at [930, 230] on button "Next slide" at bounding box center [927, 231] width 21 height 19
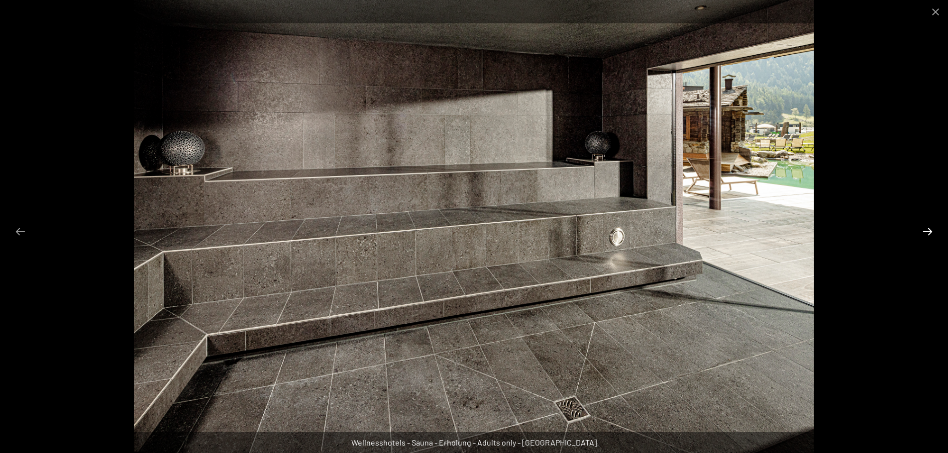
click at [930, 230] on button "Next slide" at bounding box center [927, 231] width 21 height 19
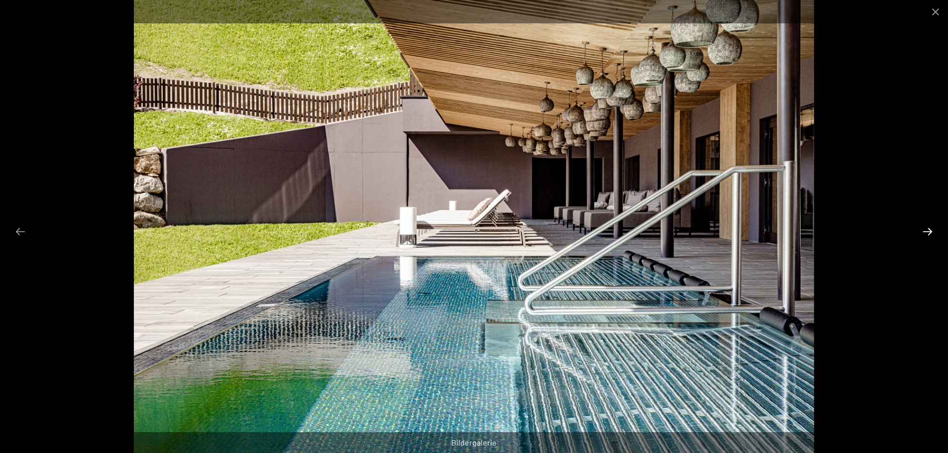
click at [930, 230] on button "Next slide" at bounding box center [927, 231] width 21 height 19
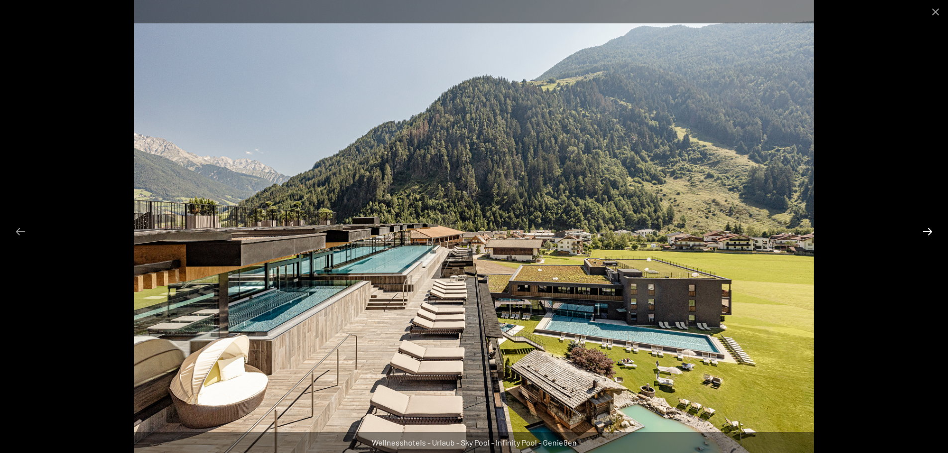
click at [930, 230] on button "Next slide" at bounding box center [927, 231] width 21 height 19
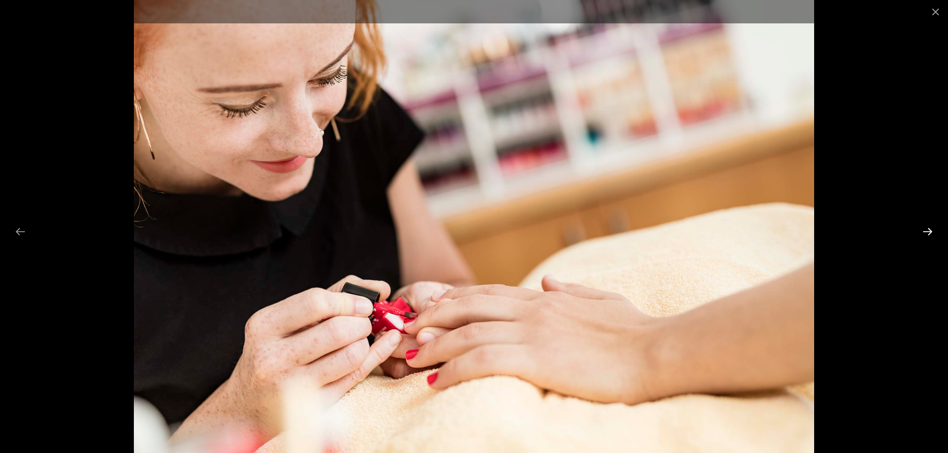
click at [930, 230] on button "Next slide" at bounding box center [927, 231] width 21 height 19
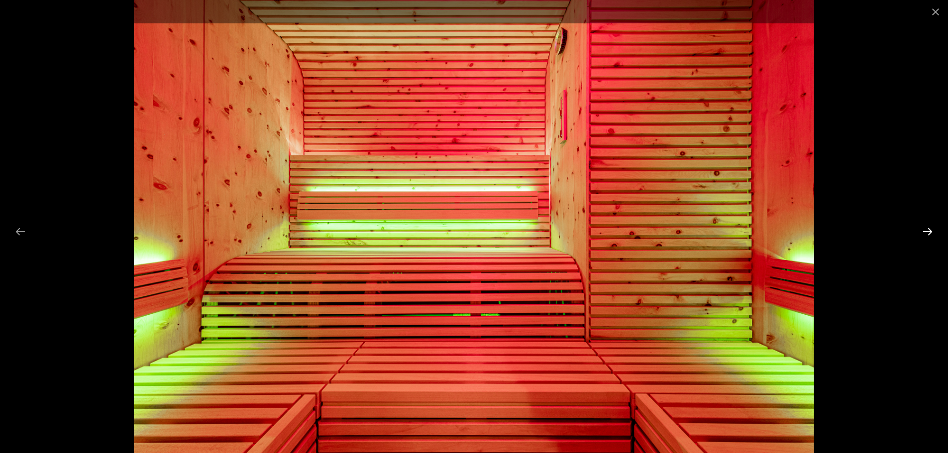
click at [930, 230] on button "Next slide" at bounding box center [927, 231] width 21 height 19
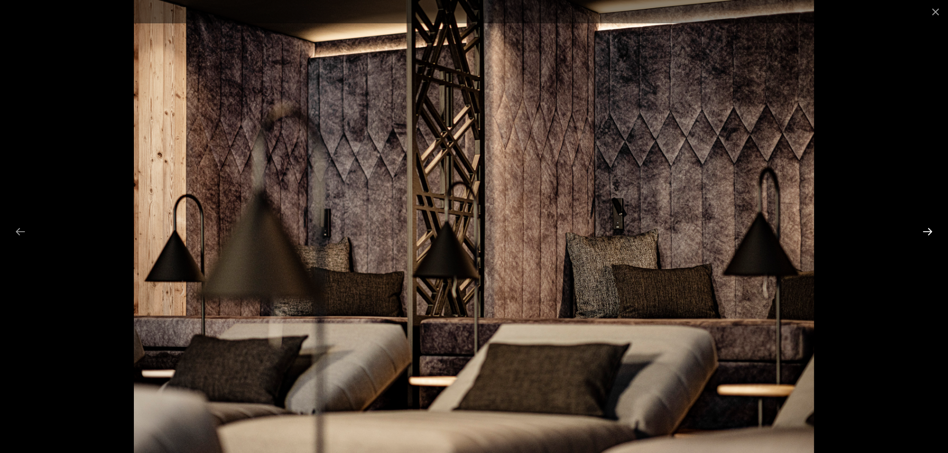
click at [930, 230] on button "Next slide" at bounding box center [927, 231] width 21 height 19
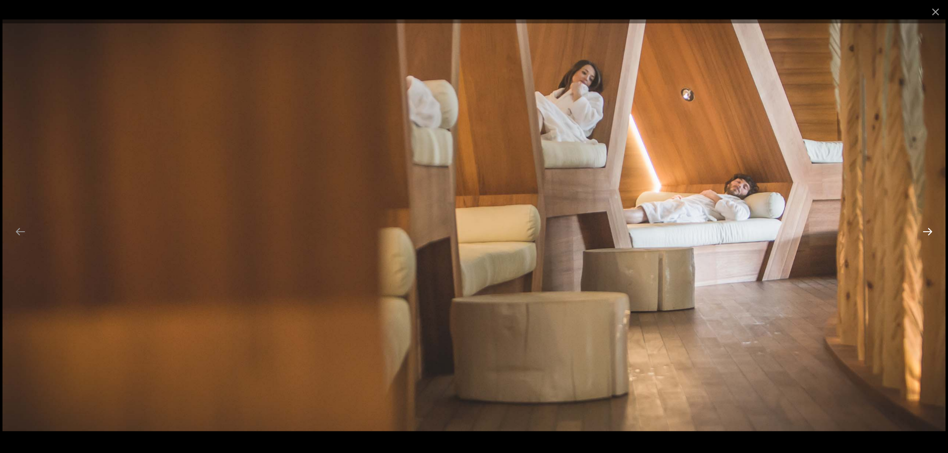
click at [930, 230] on button "Next slide" at bounding box center [927, 231] width 21 height 19
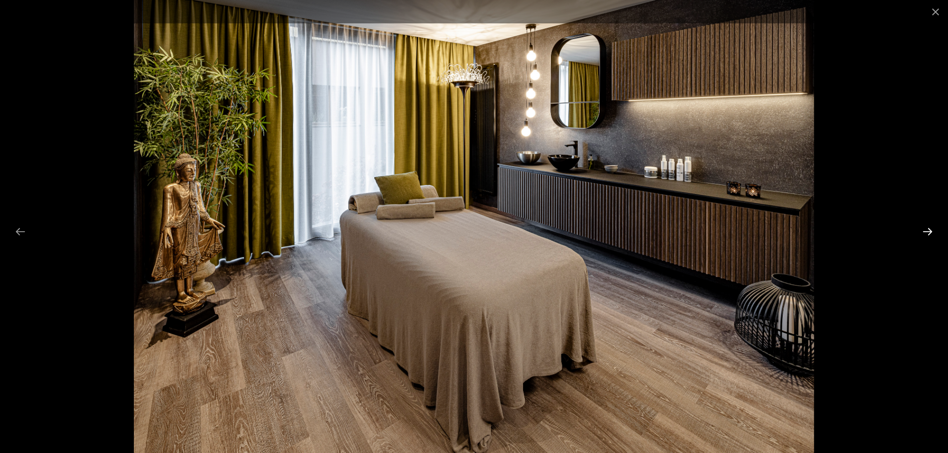
click at [930, 230] on button "Next slide" at bounding box center [927, 231] width 21 height 19
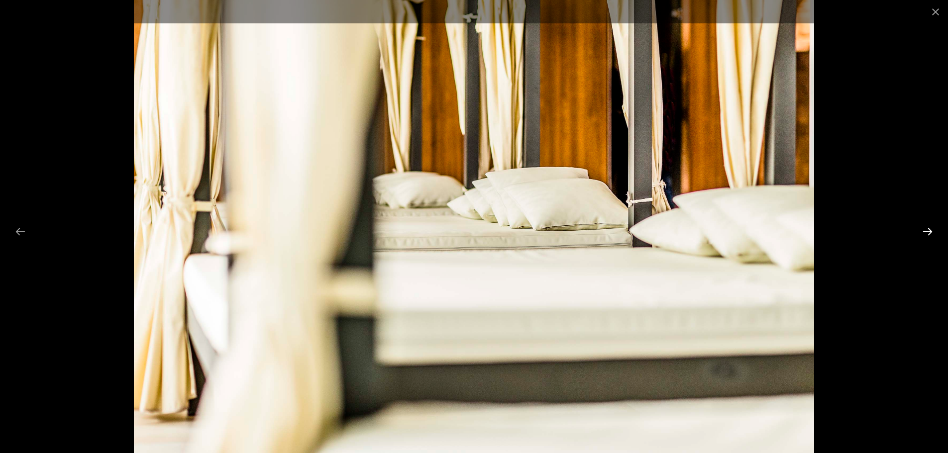
click at [930, 230] on button "Next slide" at bounding box center [927, 231] width 21 height 19
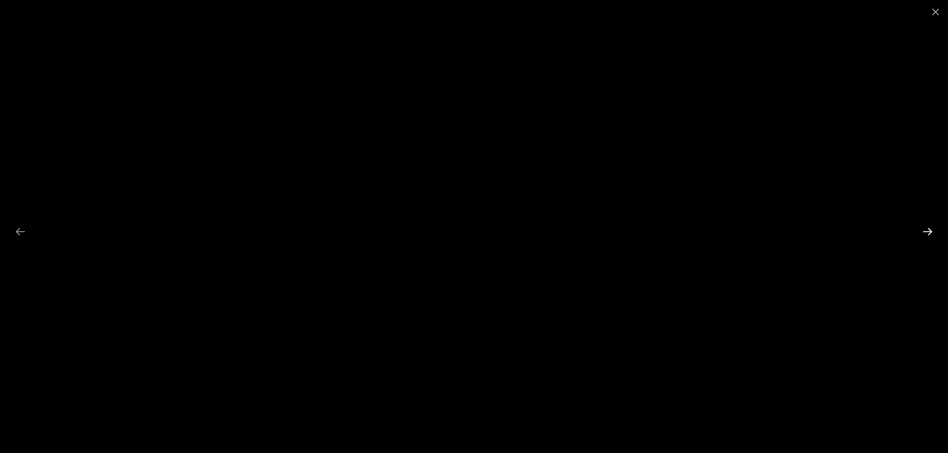
click at [930, 230] on button "Next slide" at bounding box center [927, 231] width 21 height 19
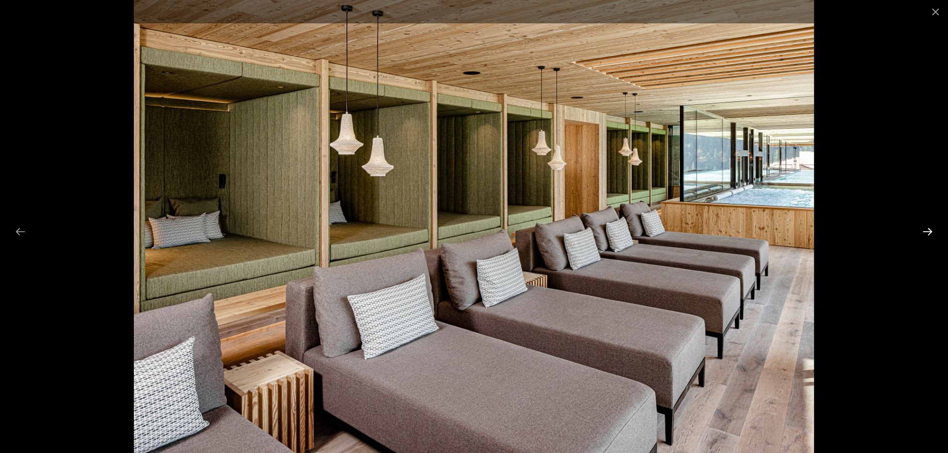
click at [930, 230] on button "Next slide" at bounding box center [927, 231] width 21 height 19
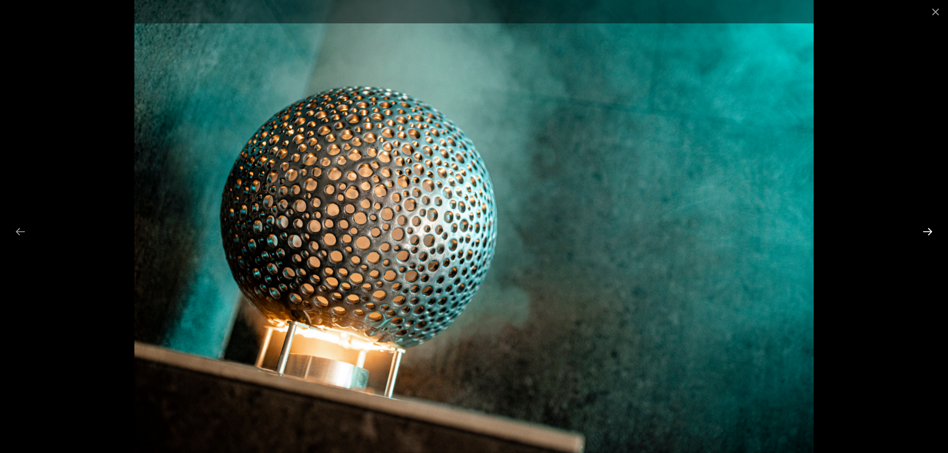
click at [930, 230] on button "Next slide" at bounding box center [927, 231] width 21 height 19
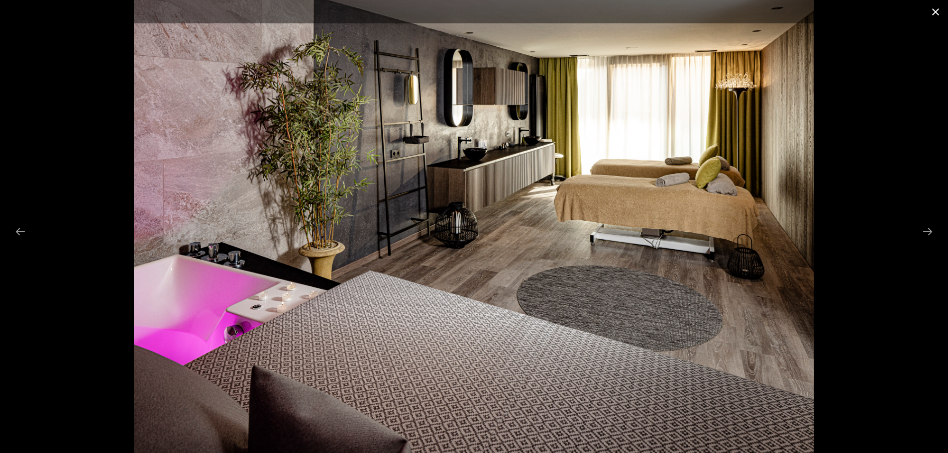
click at [935, 13] on button "Close gallery" at bounding box center [935, 11] width 25 height 23
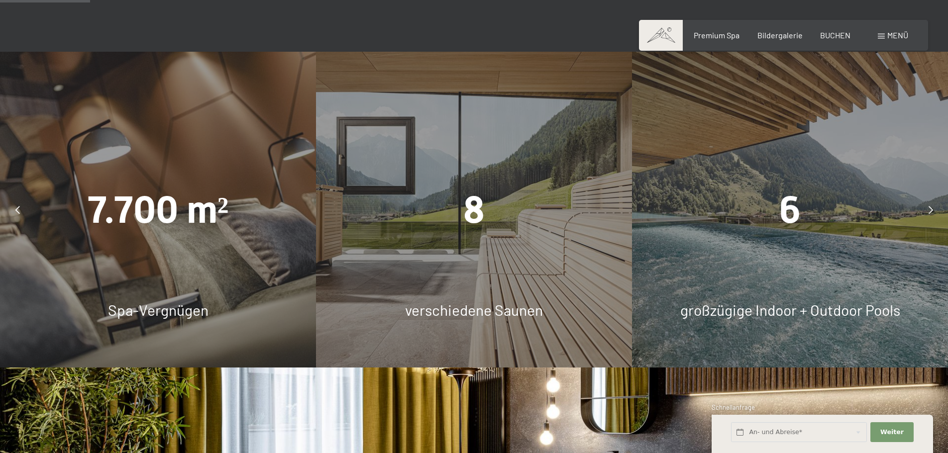
scroll to position [746, 0]
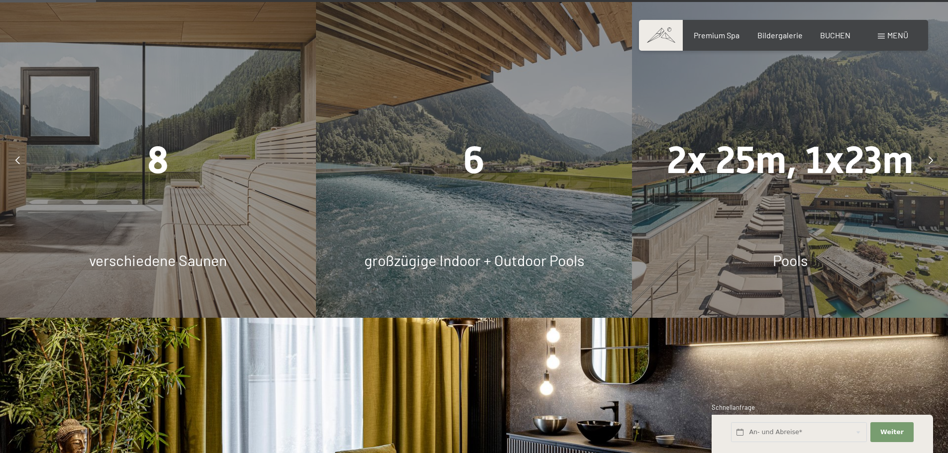
click at [505, 179] on div "6" at bounding box center [474, 160] width 316 height 53
click at [772, 204] on div "2x 25m, 1x23m Pools" at bounding box center [790, 160] width 316 height 316
click at [796, 261] on span "Pools" at bounding box center [790, 260] width 35 height 18
click at [864, 142] on span "2x 25m, 1x23m" at bounding box center [790, 160] width 246 height 44
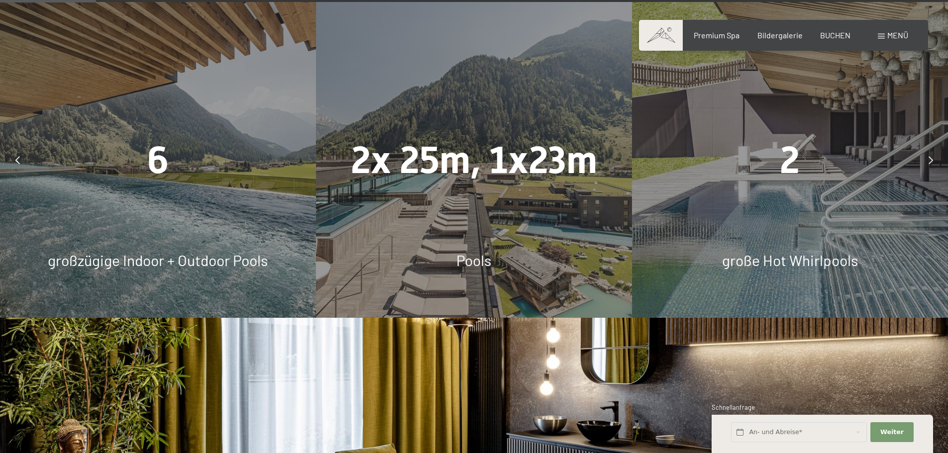
click at [864, 142] on div "7.700 m² Spa-Vergnügen 8 verschiedene Saunen 6 großzügige Indoor + Outdoor Pool…" at bounding box center [158, 160] width 4740 height 316
click at [478, 209] on div "2x 25m, 1x23m Pools" at bounding box center [474, 160] width 316 height 316
click at [481, 260] on span "Pools" at bounding box center [473, 260] width 35 height 18
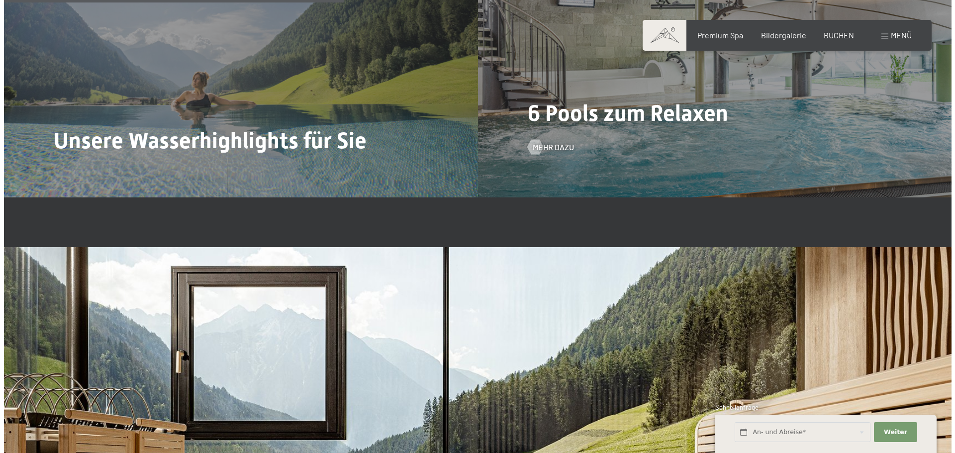
scroll to position [2637, 0]
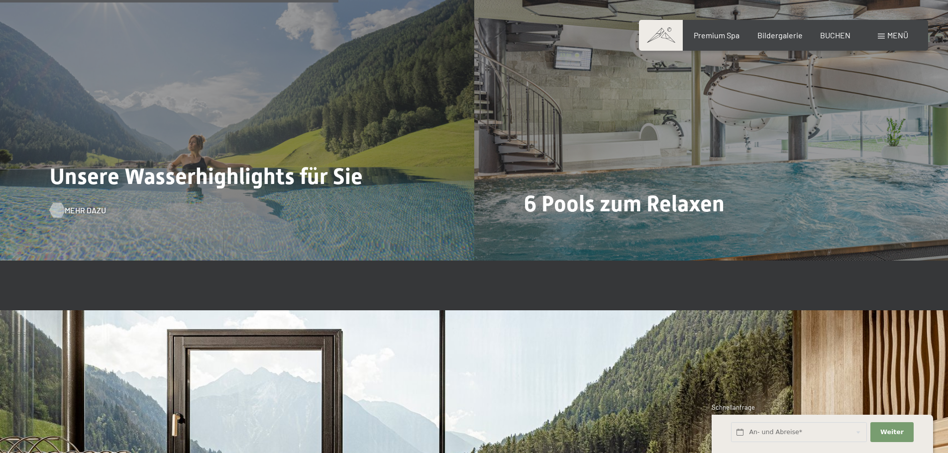
click at [68, 210] on span "Mehr dazu" at bounding box center [85, 210] width 41 height 11
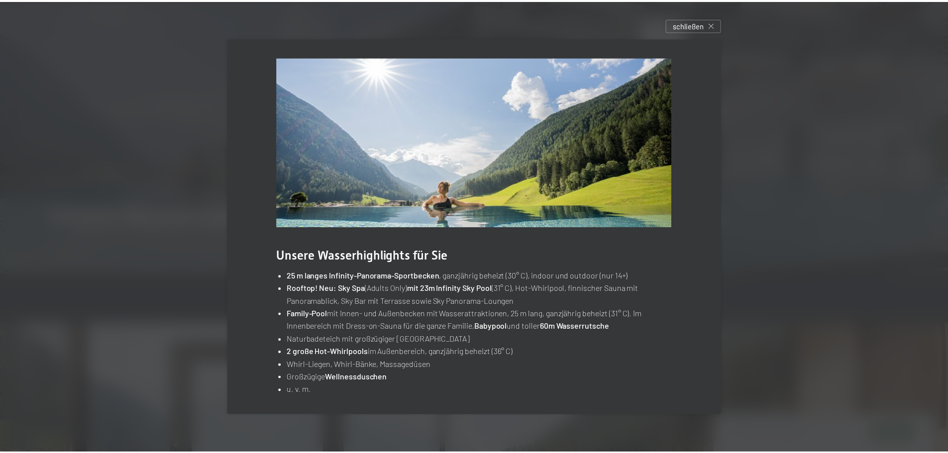
scroll to position [0, 0]
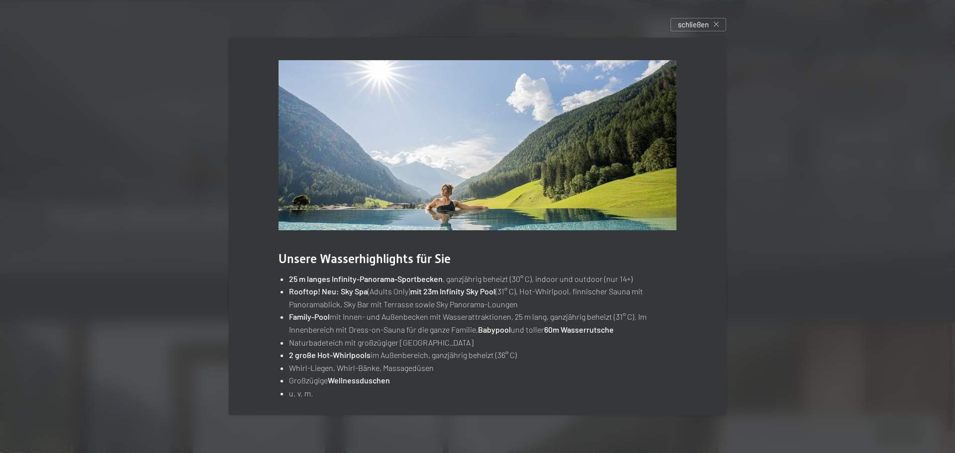
click at [693, 23] on span "schließen" at bounding box center [693, 24] width 31 height 10
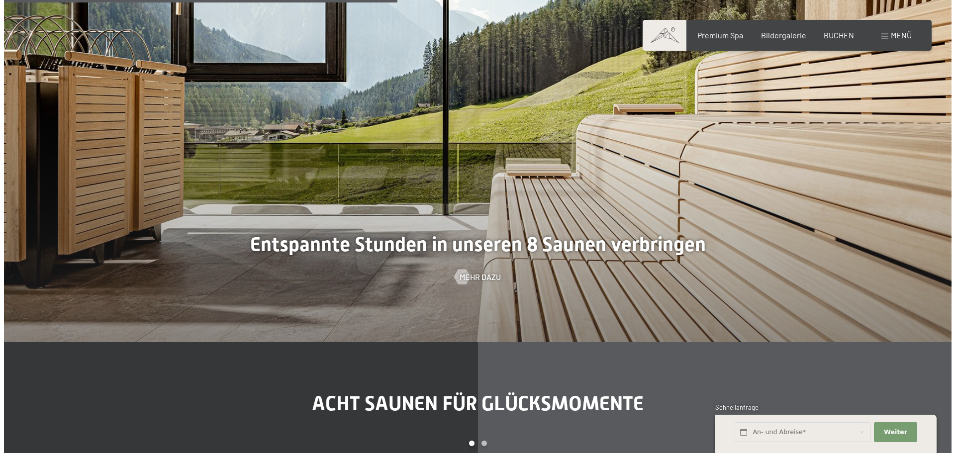
scroll to position [3085, 0]
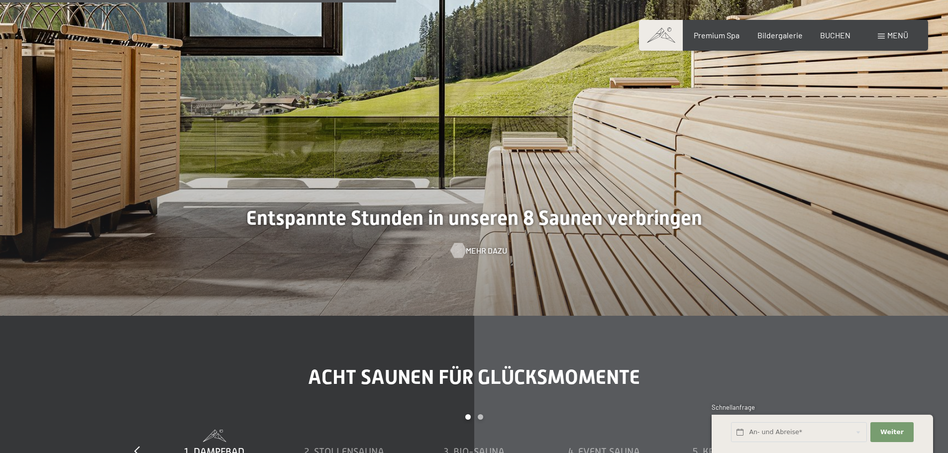
click at [471, 250] on span "Mehr dazu" at bounding box center [486, 250] width 41 height 11
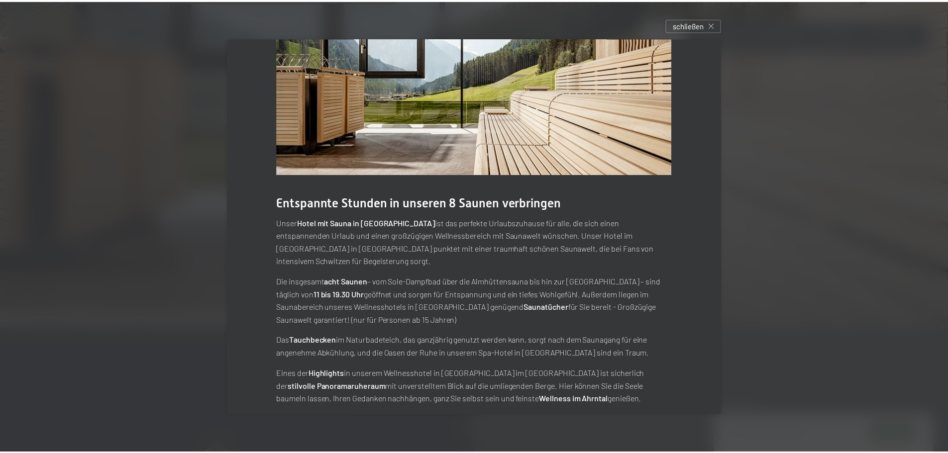
scroll to position [0, 0]
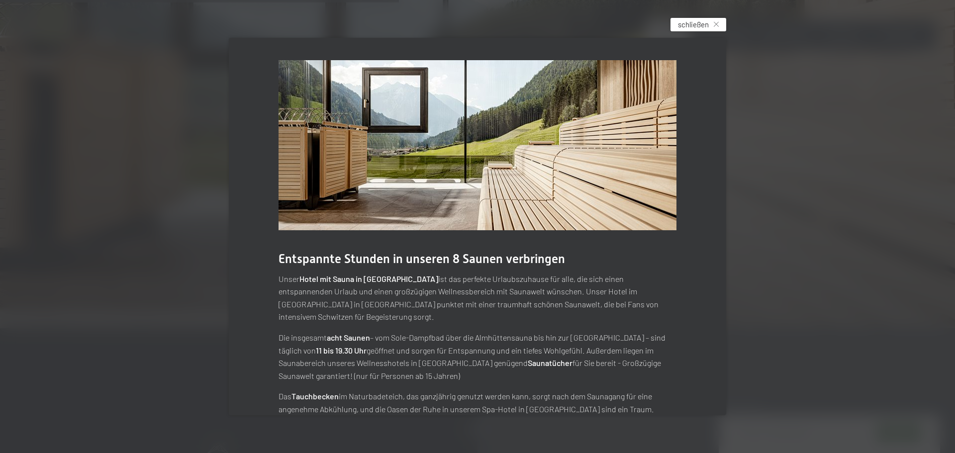
click at [702, 21] on span "schließen" at bounding box center [693, 24] width 31 height 10
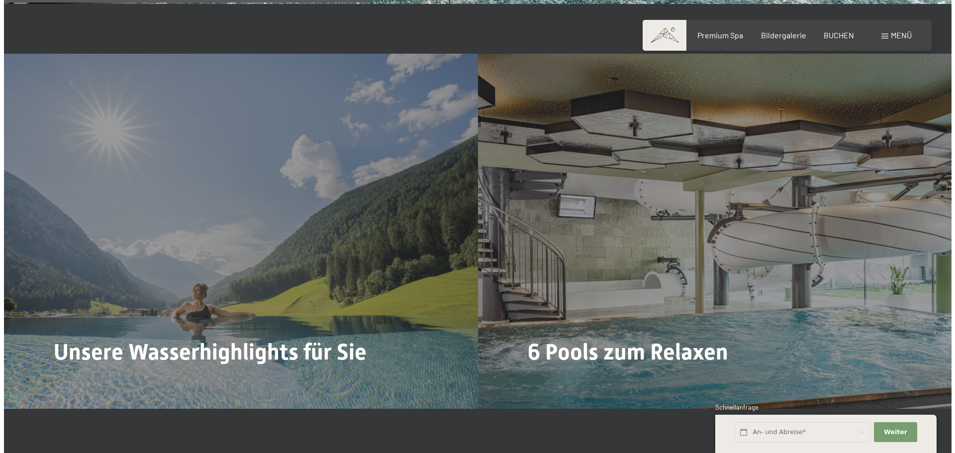
scroll to position [2488, 0]
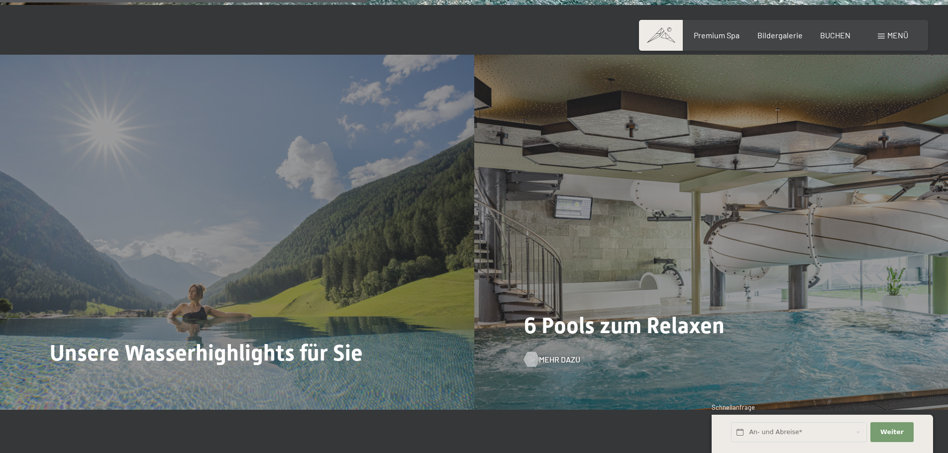
click at [555, 356] on span "Mehr dazu" at bounding box center [559, 359] width 41 height 11
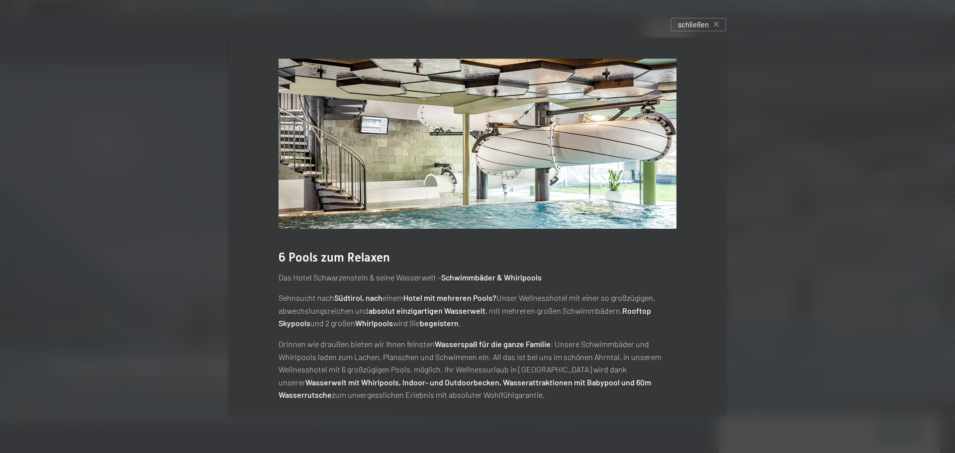
scroll to position [0, 0]
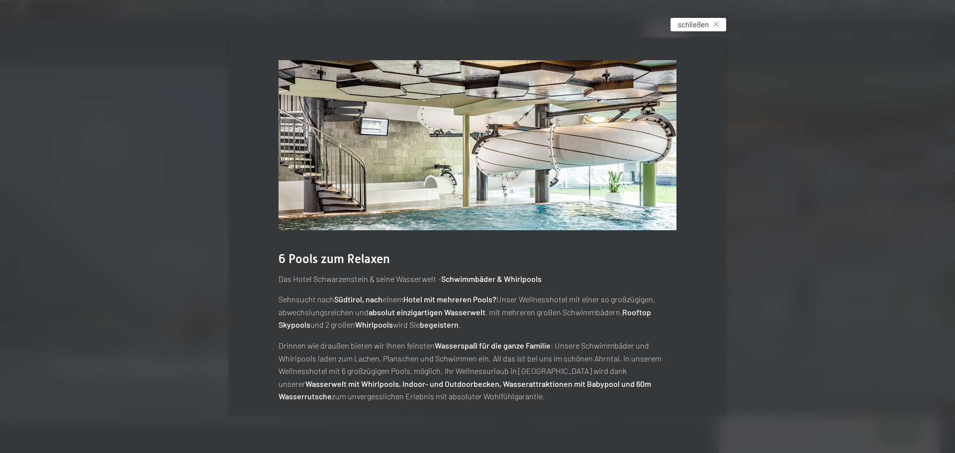
click at [694, 26] on span "schließen" at bounding box center [693, 24] width 31 height 10
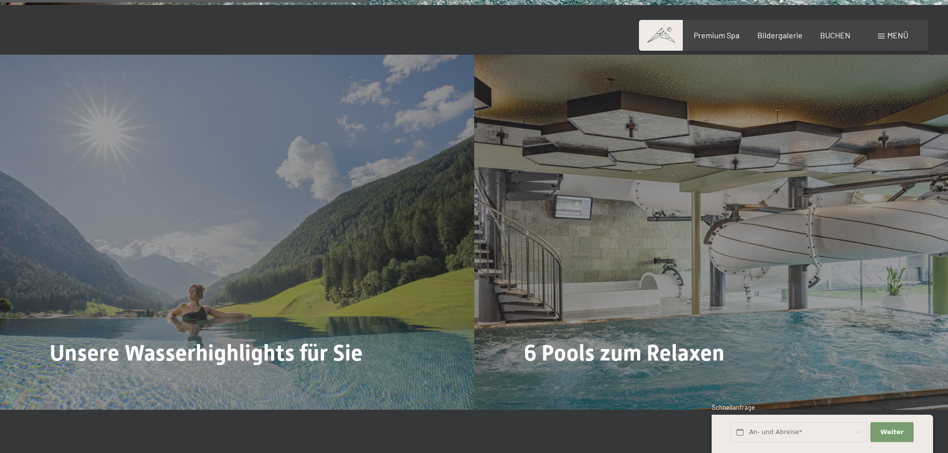
click at [78, 382] on span "Mehr dazu" at bounding box center [75, 387] width 41 height 11
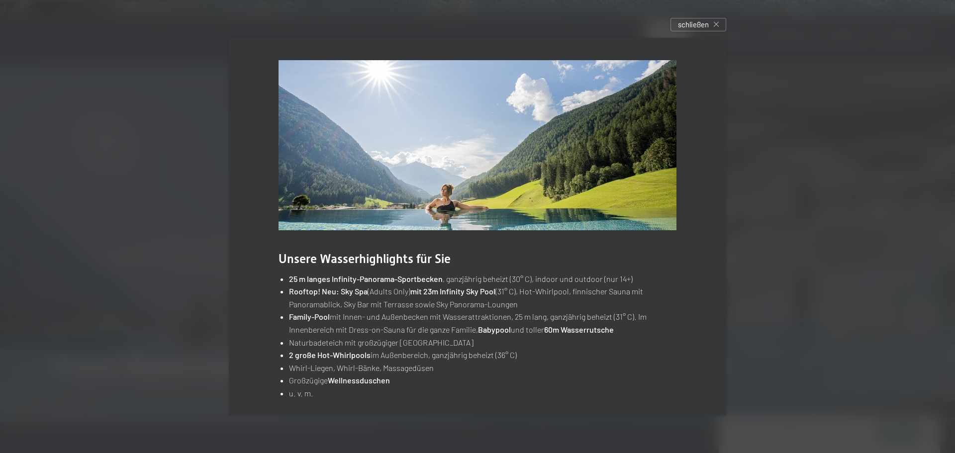
click at [691, 24] on span "schließen" at bounding box center [693, 24] width 31 height 10
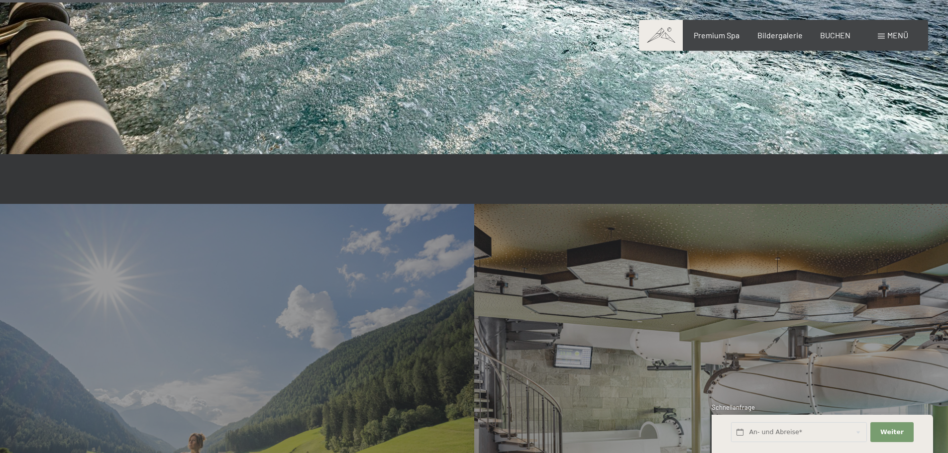
click at [902, 36] on span "Menü" at bounding box center [897, 34] width 21 height 9
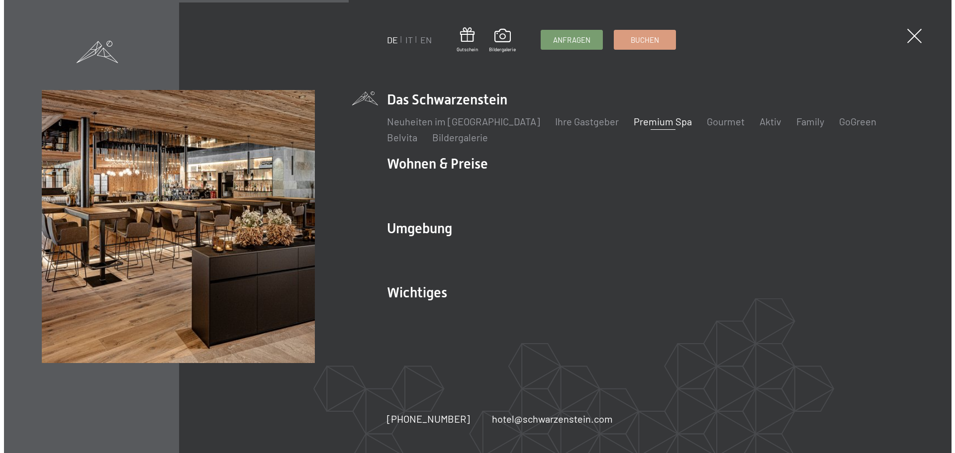
scroll to position [2344, 0]
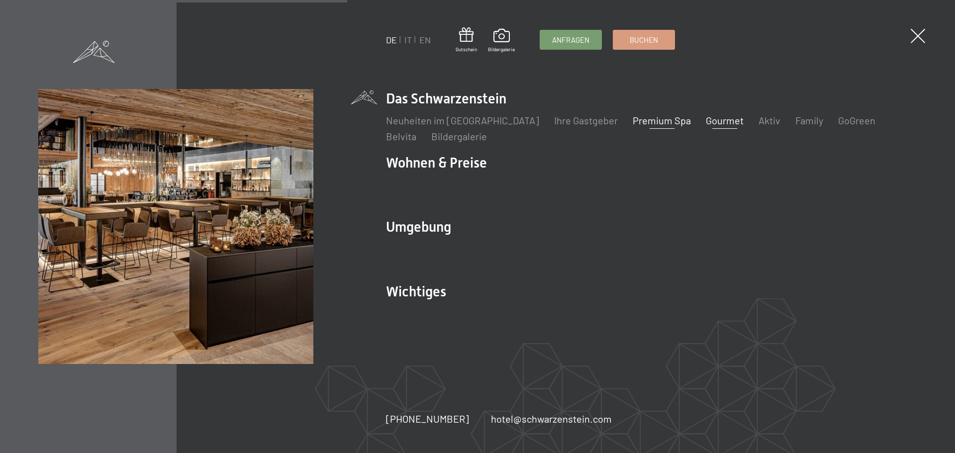
click at [706, 121] on link "Gourmet" at bounding box center [725, 120] width 38 height 12
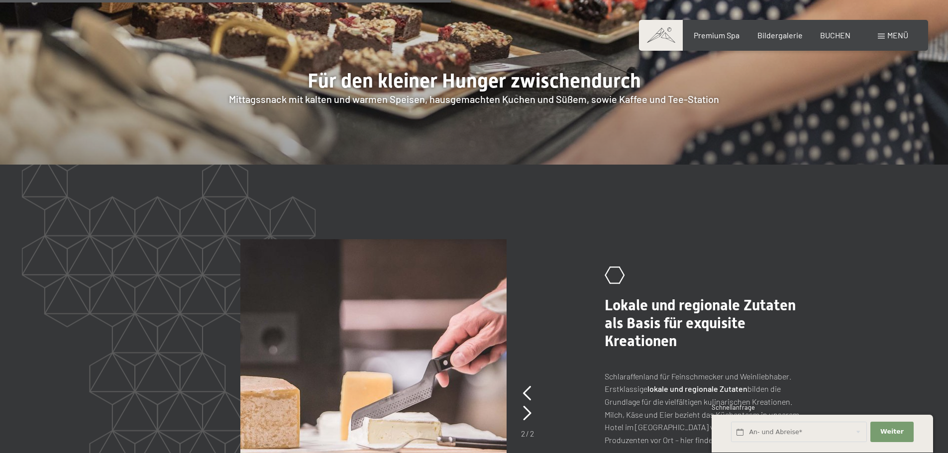
scroll to position [1791, 0]
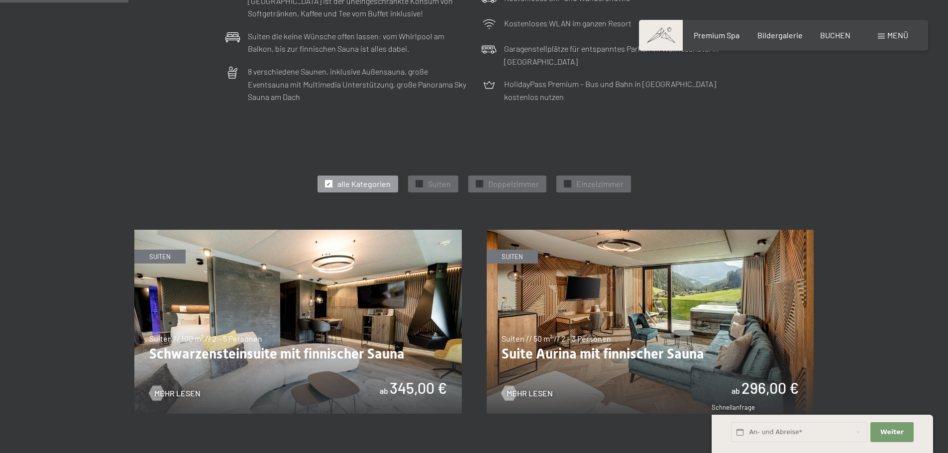
scroll to position [448, 0]
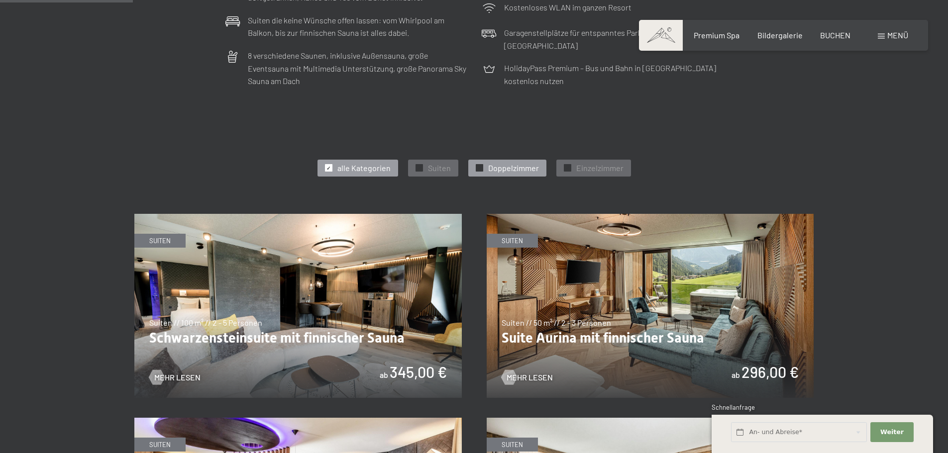
click at [509, 166] on span "Doppelzimmer" at bounding box center [513, 168] width 51 height 11
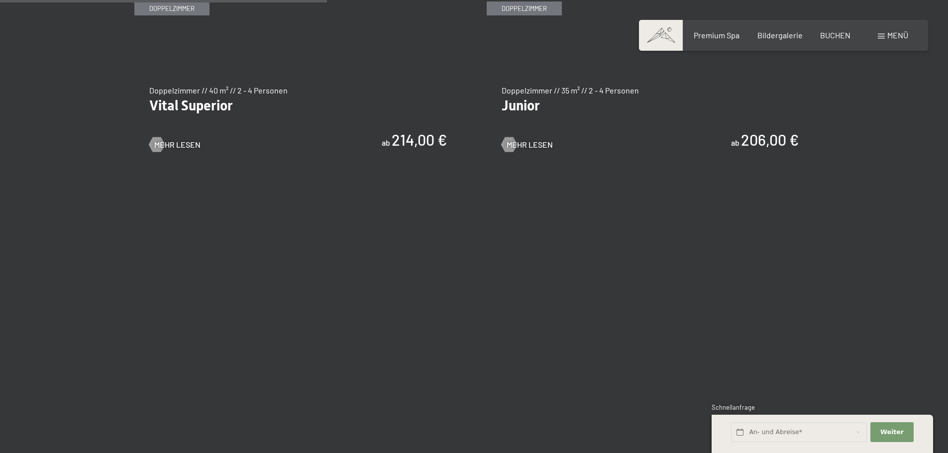
scroll to position [896, 0]
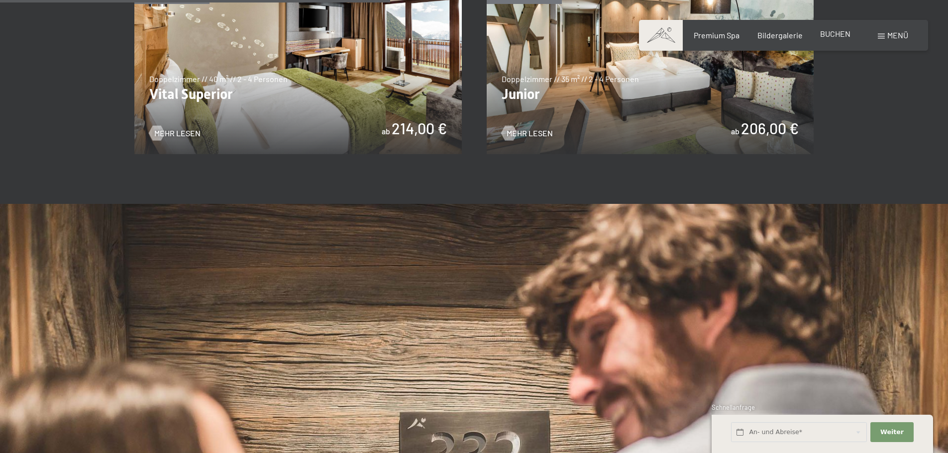
click at [833, 32] on span "BUCHEN" at bounding box center [835, 33] width 30 height 9
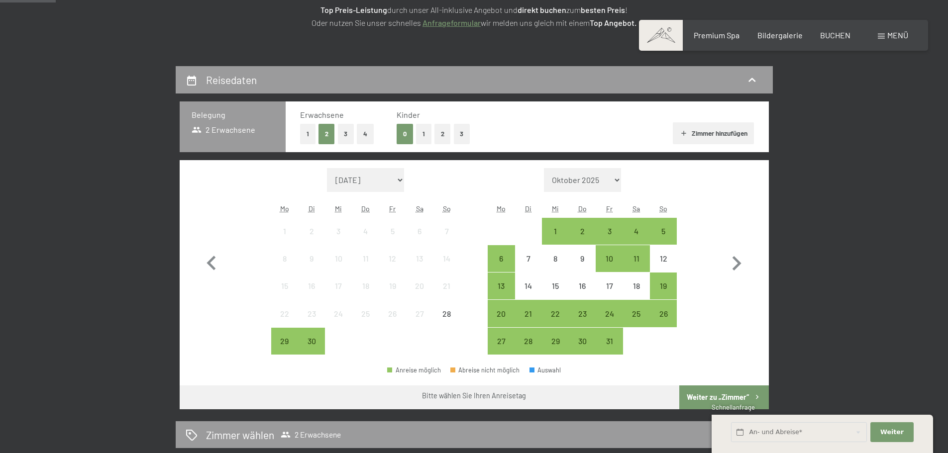
scroll to position [199, 0]
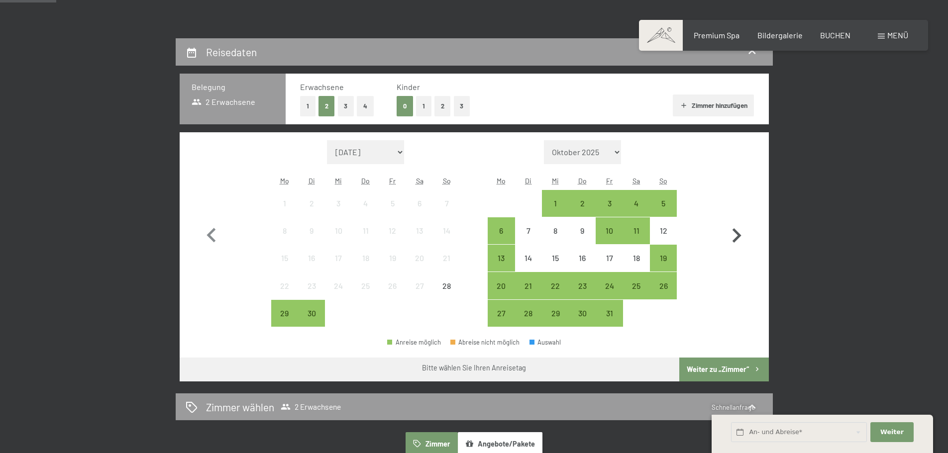
click at [738, 233] on icon "button" at bounding box center [736, 235] width 9 height 14
select select "[DATE]"
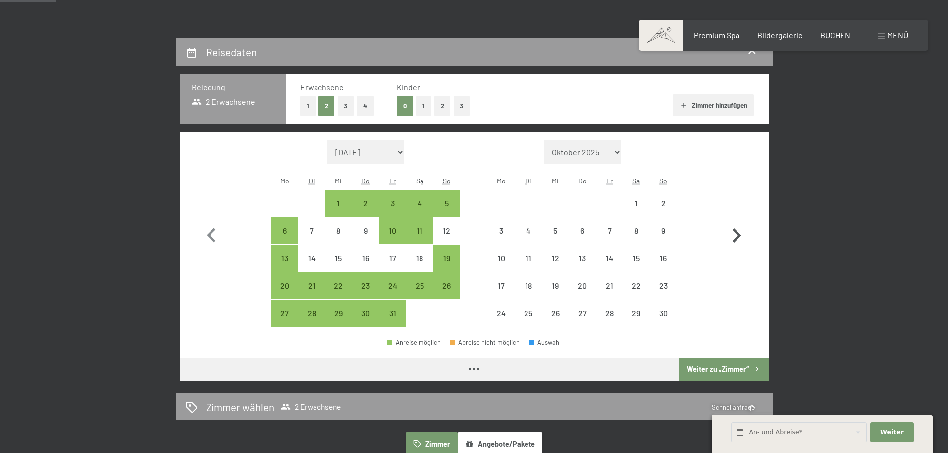
select select "[DATE]"
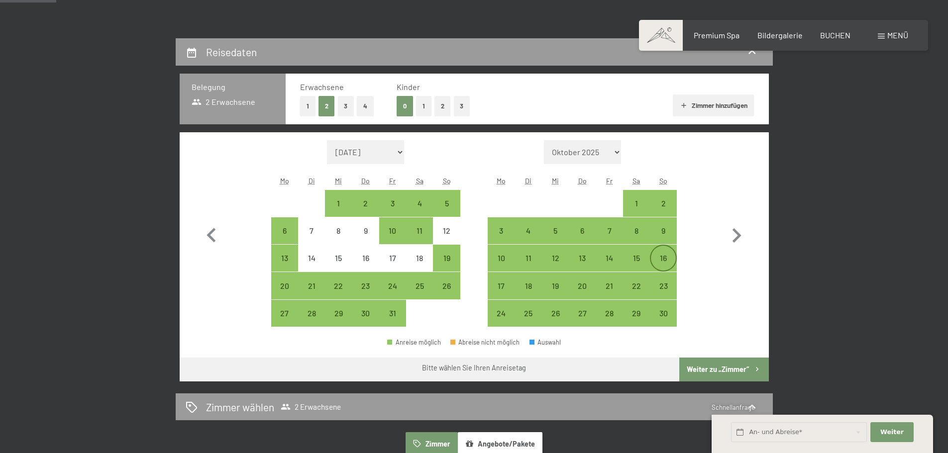
click at [662, 257] on div "16" at bounding box center [663, 266] width 25 height 25
select select "[DATE]"
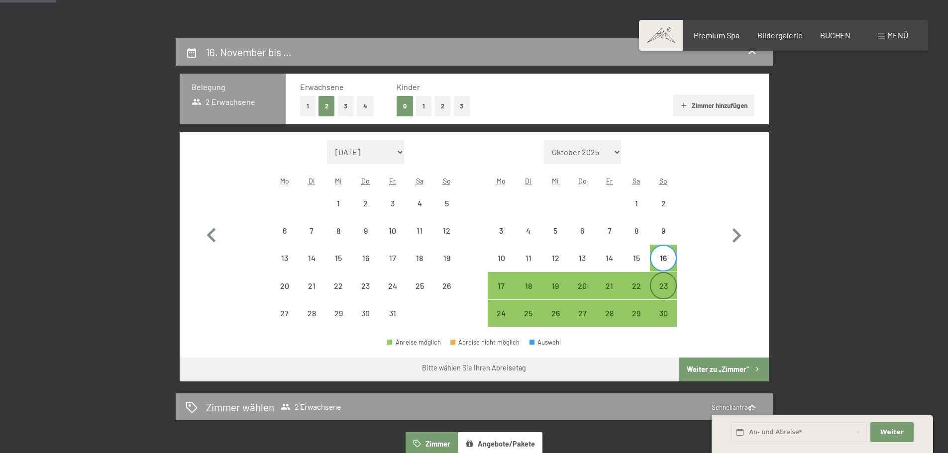
click at [667, 285] on div "23" at bounding box center [663, 294] width 25 height 25
select select "[DATE]"
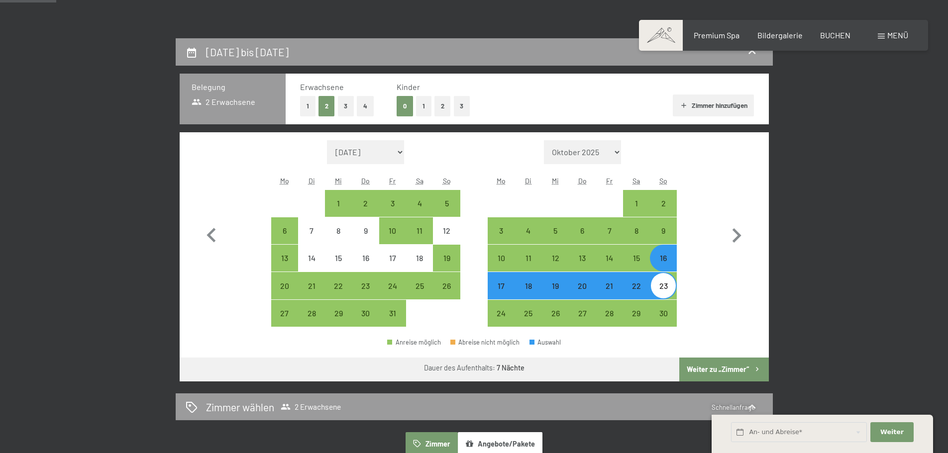
click at [723, 366] on button "Weiter zu „Zimmer“" at bounding box center [723, 370] width 89 height 24
select select "[DATE]"
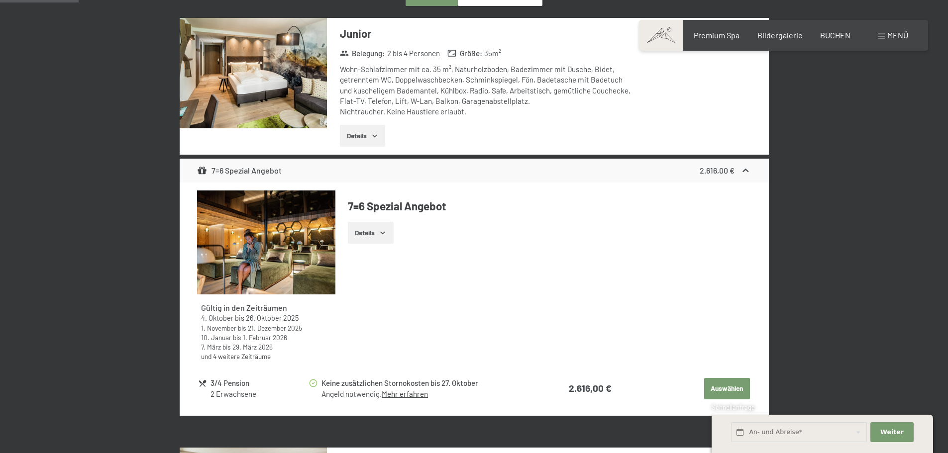
scroll to position [337, 0]
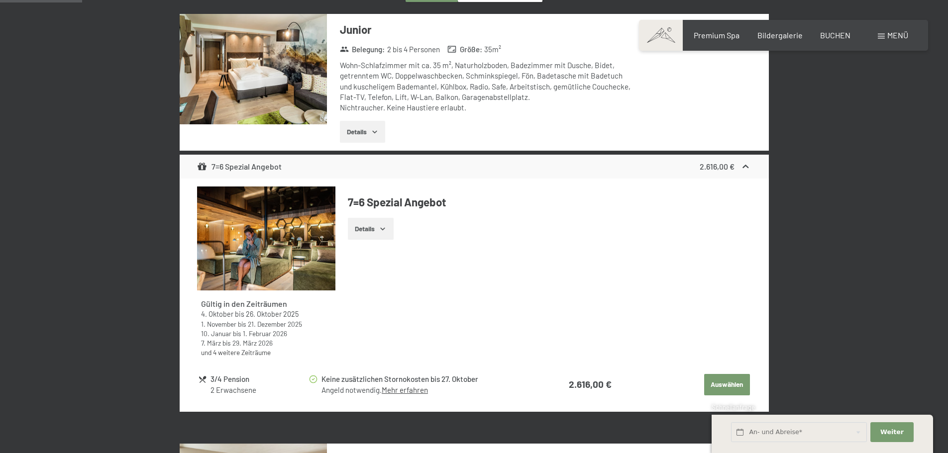
click at [363, 131] on button "Details" at bounding box center [362, 132] width 45 height 22
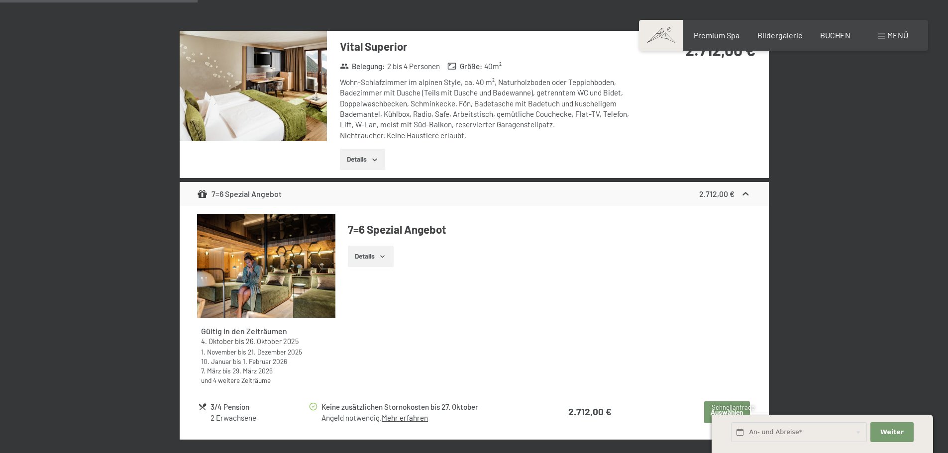
scroll to position [884, 0]
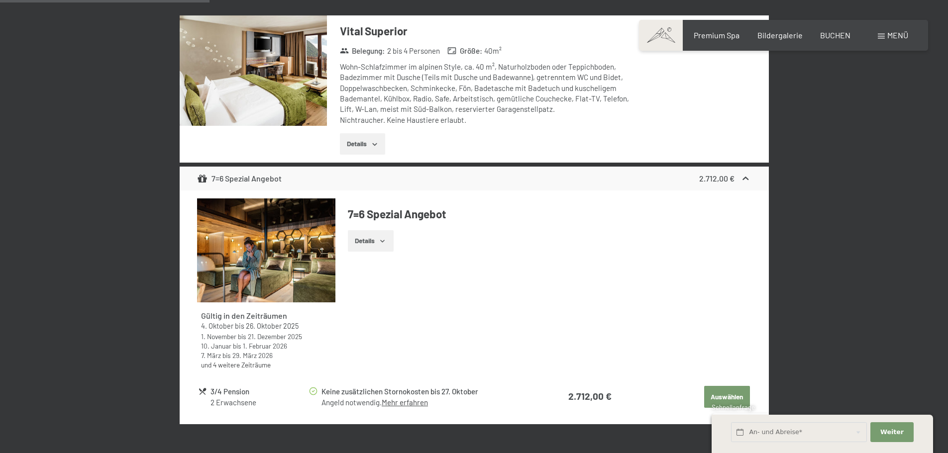
click at [287, 92] on img at bounding box center [253, 70] width 147 height 110
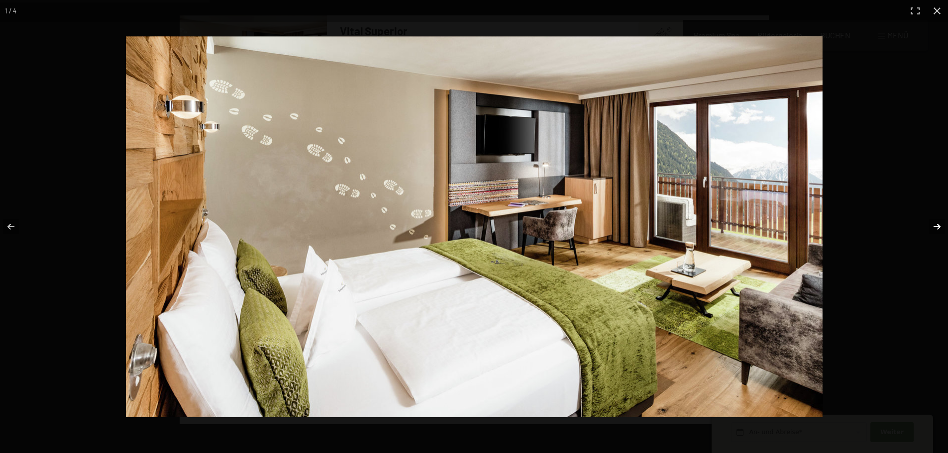
click at [937, 223] on button "button" at bounding box center [930, 227] width 35 height 50
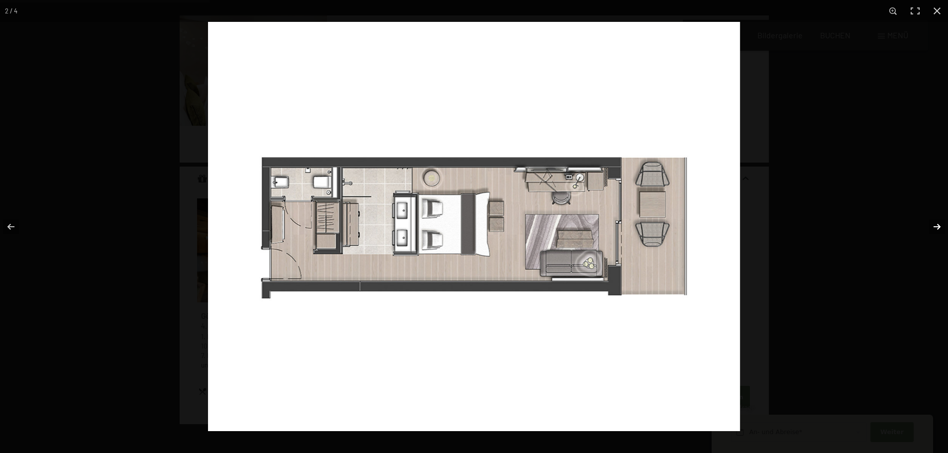
click at [938, 223] on button "button" at bounding box center [930, 227] width 35 height 50
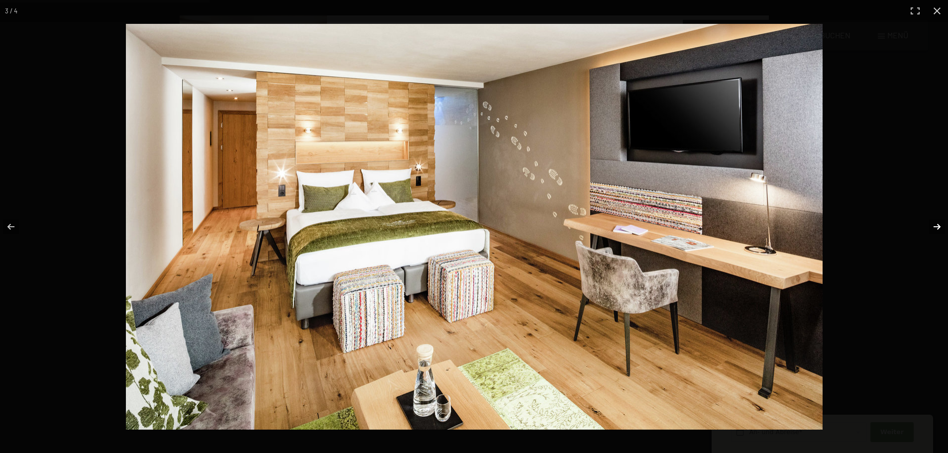
click at [936, 226] on button "button" at bounding box center [930, 227] width 35 height 50
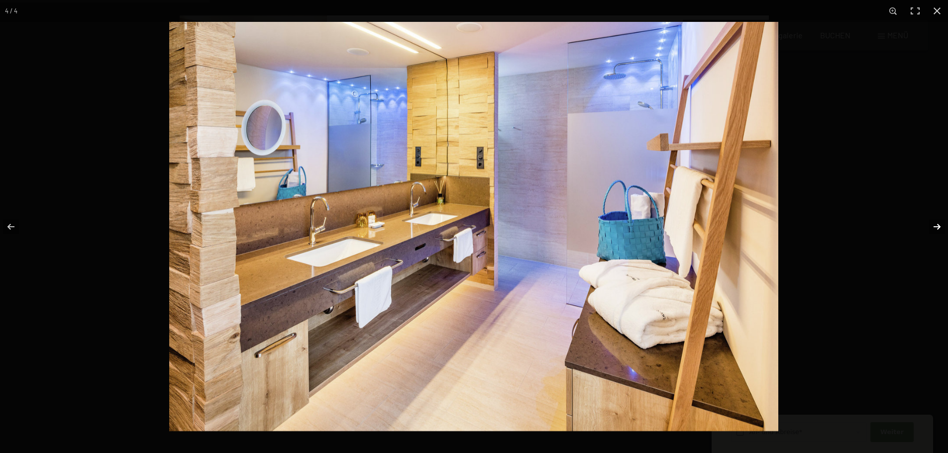
click at [936, 226] on button "button" at bounding box center [930, 227] width 35 height 50
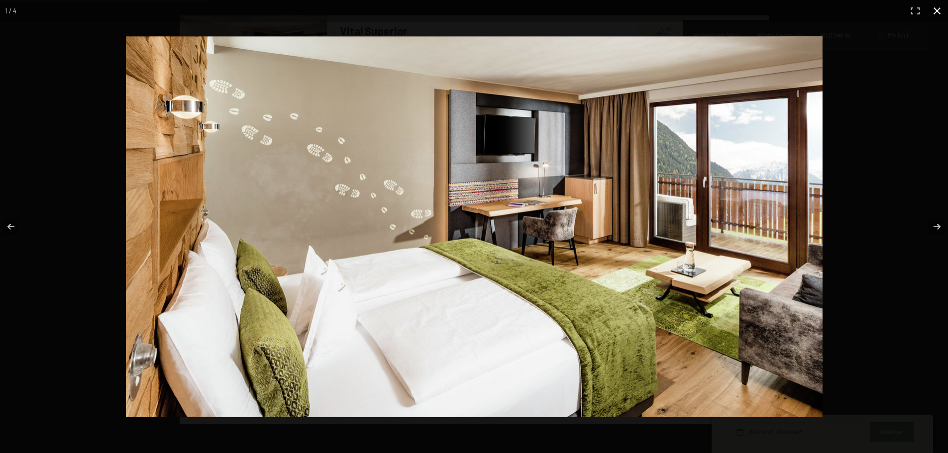
click at [937, 15] on button "button" at bounding box center [937, 11] width 22 height 22
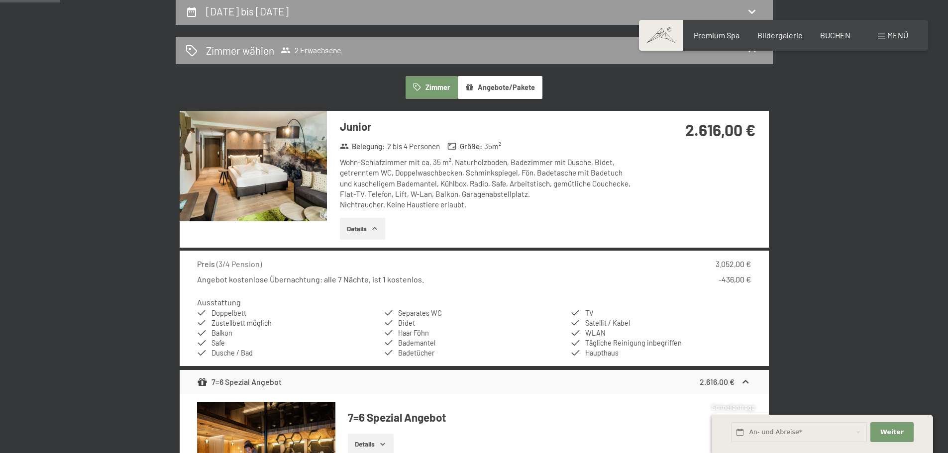
scroll to position [237, 0]
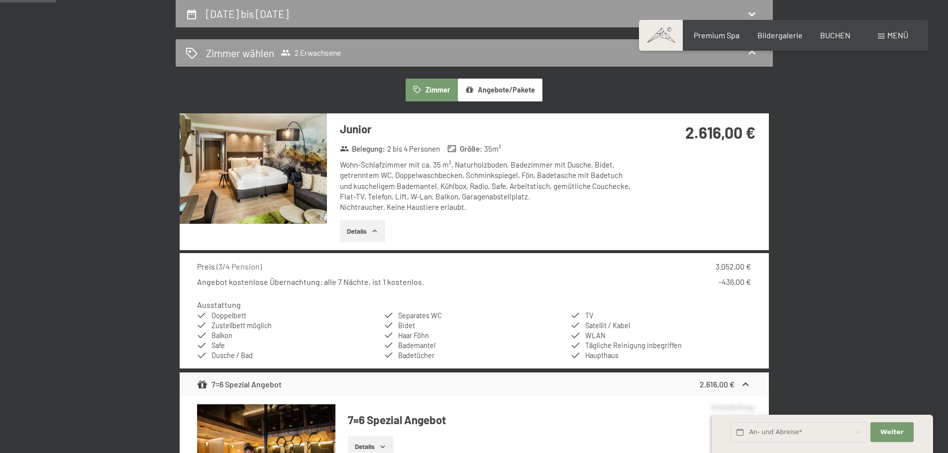
click at [302, 172] on img at bounding box center [253, 168] width 147 height 110
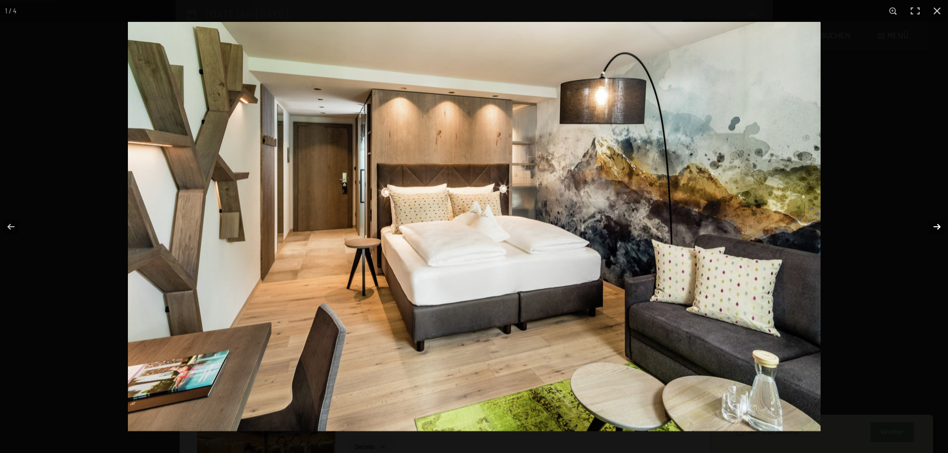
click at [938, 224] on button "button" at bounding box center [930, 227] width 35 height 50
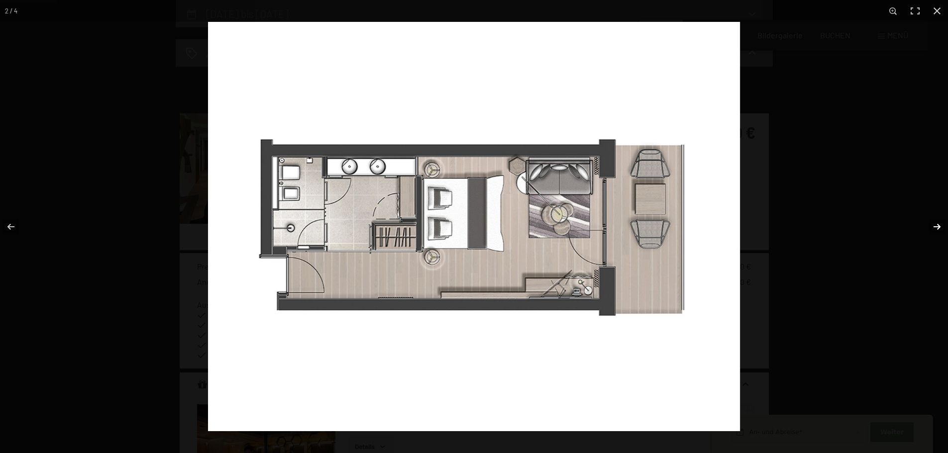
click at [938, 224] on button "button" at bounding box center [930, 227] width 35 height 50
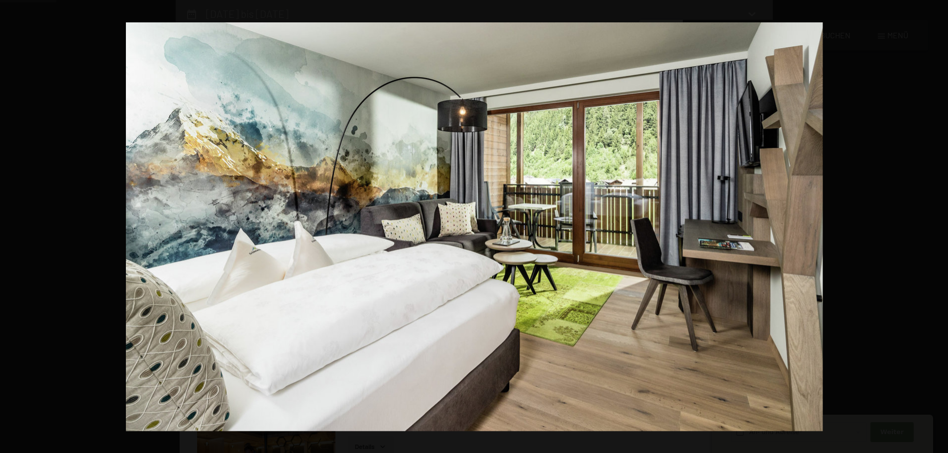
click at [938, 224] on button "button" at bounding box center [930, 227] width 35 height 50
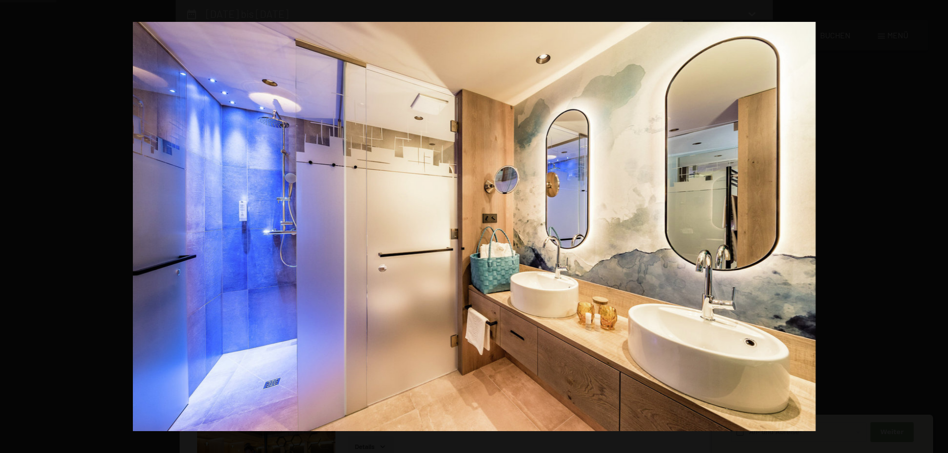
click at [938, 224] on button "button" at bounding box center [930, 227] width 35 height 50
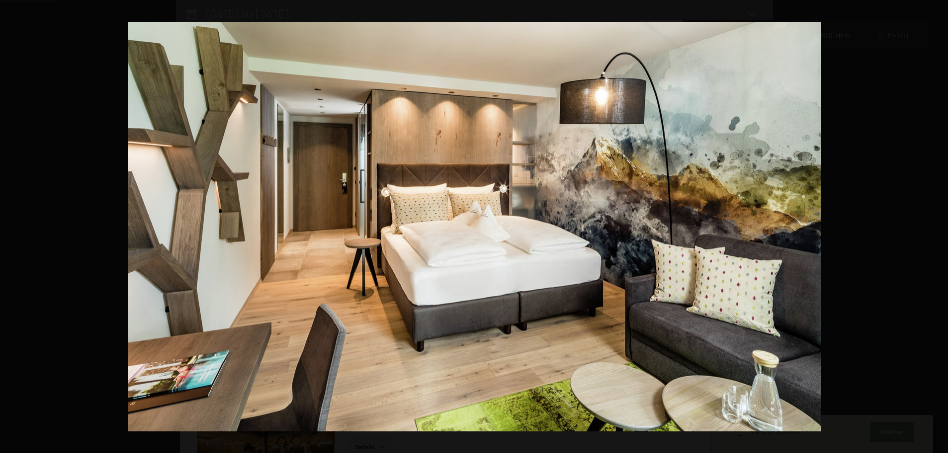
click at [938, 224] on button "button" at bounding box center [930, 227] width 35 height 50
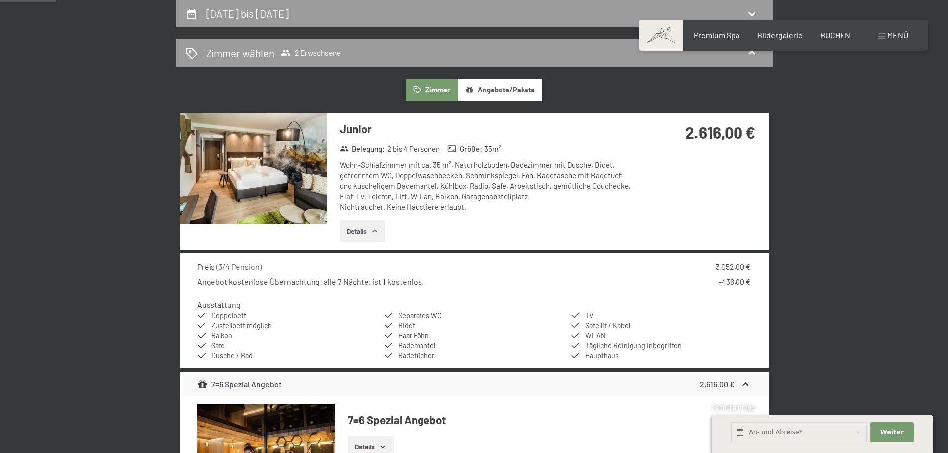
click at [0, 0] on button "button" at bounding box center [0, 0] width 0 height 0
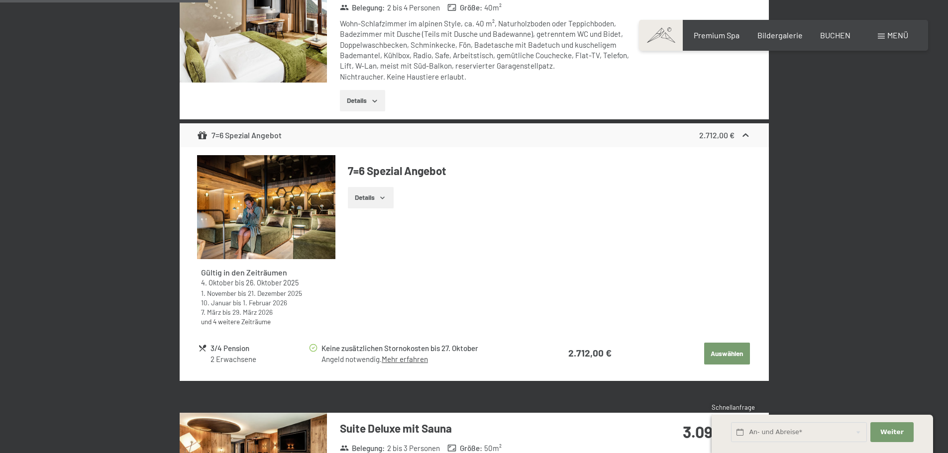
scroll to position [934, 0]
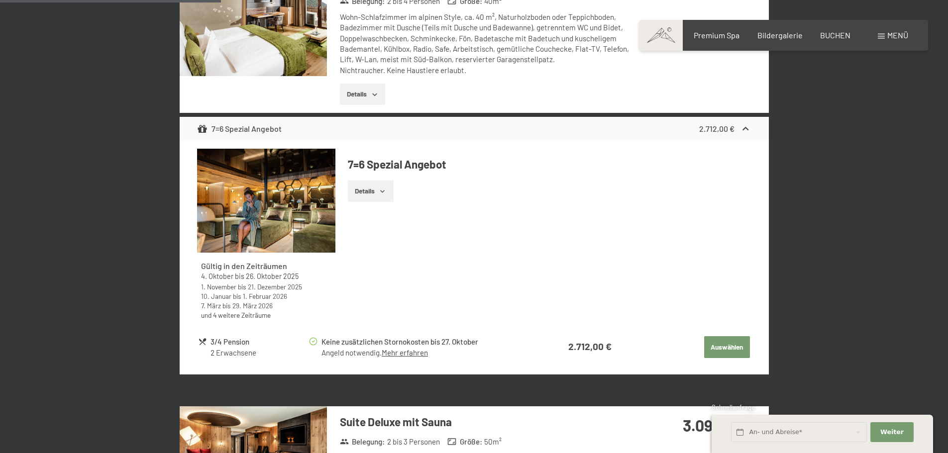
click at [723, 352] on button "Auswählen" at bounding box center [727, 347] width 46 height 22
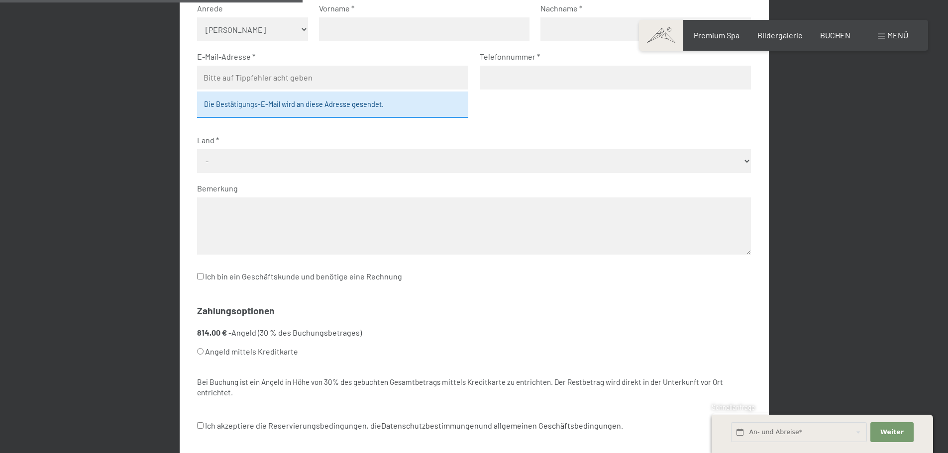
scroll to position [287, 0]
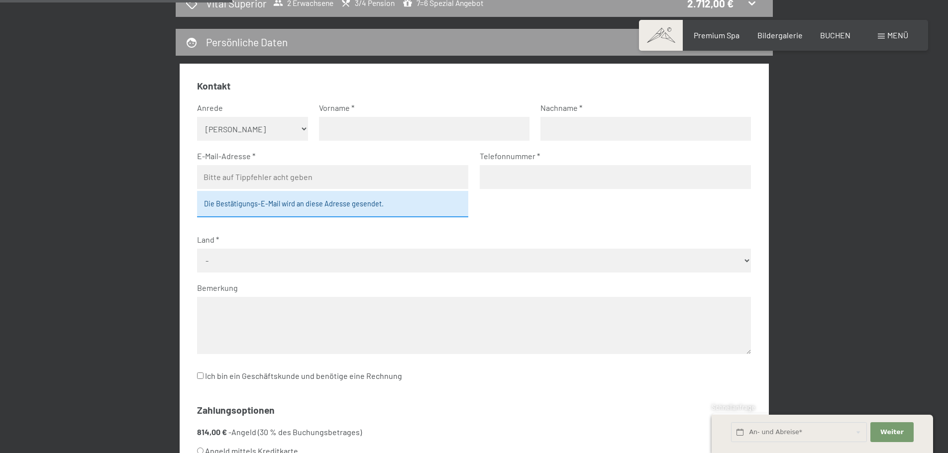
click at [304, 126] on select "Keine Angabe Frau [PERSON_NAME]" at bounding box center [252, 129] width 111 height 24
select select "m"
click at [197, 117] on select "Keine Angabe Frau [PERSON_NAME]" at bounding box center [252, 129] width 111 height 24
click at [388, 132] on input "text" at bounding box center [424, 129] width 210 height 24
type input "Livio"
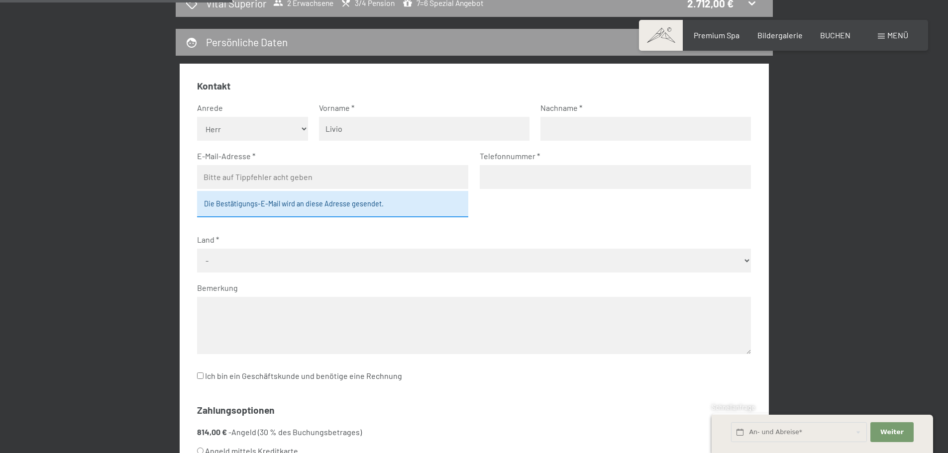
click at [596, 124] on input "text" at bounding box center [645, 129] width 210 height 24
type input "Manz"
click at [338, 175] on input "email" at bounding box center [332, 177] width 271 height 24
type input "[EMAIL_ADDRESS][DOMAIN_NAME]"
click at [553, 180] on input "tel" at bounding box center [615, 177] width 271 height 24
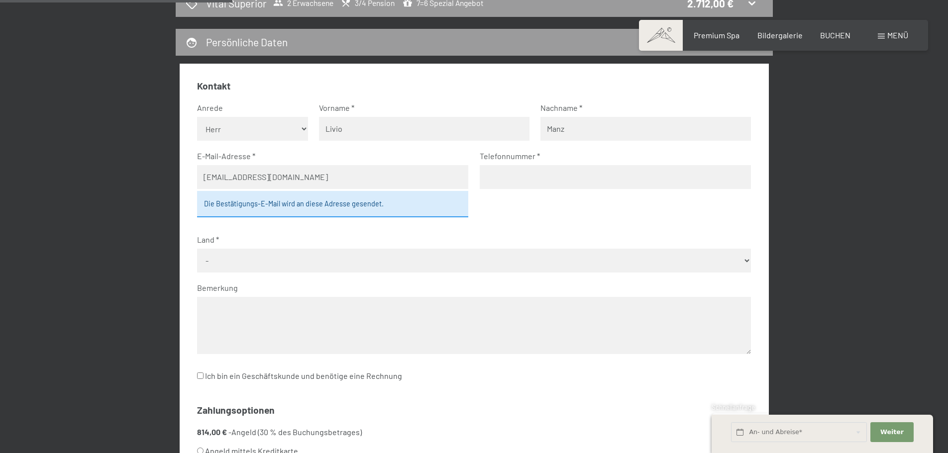
type input "[PHONE_NUMBER]"
click at [745, 261] on select "- [GEOGRAPHIC_DATA] [GEOGRAPHIC_DATA] [GEOGRAPHIC_DATA] [GEOGRAPHIC_DATA] [GEOG…" at bounding box center [474, 261] width 554 height 24
select select "CHE"
click at [197, 249] on select "- [GEOGRAPHIC_DATA] [GEOGRAPHIC_DATA] [GEOGRAPHIC_DATA] [GEOGRAPHIC_DATA] [GEOG…" at bounding box center [474, 261] width 554 height 24
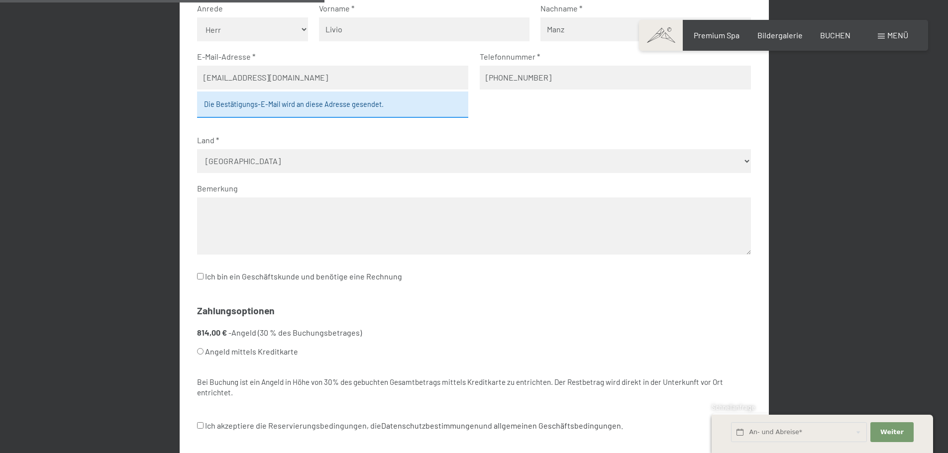
scroll to position [486, 0]
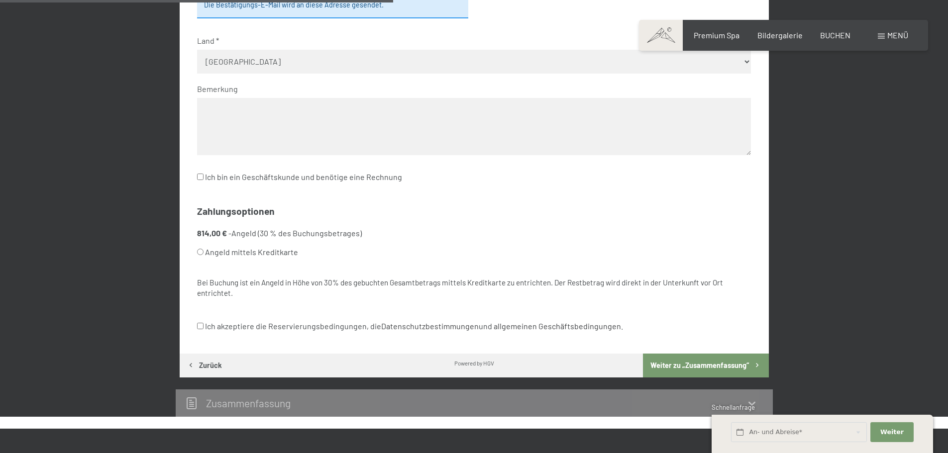
click at [202, 326] on input "Ich akzeptiere die Reservierungsbedingungen, die Datenschutzbestimmungen und al…" at bounding box center [200, 326] width 6 height 6
checkbox input "true"
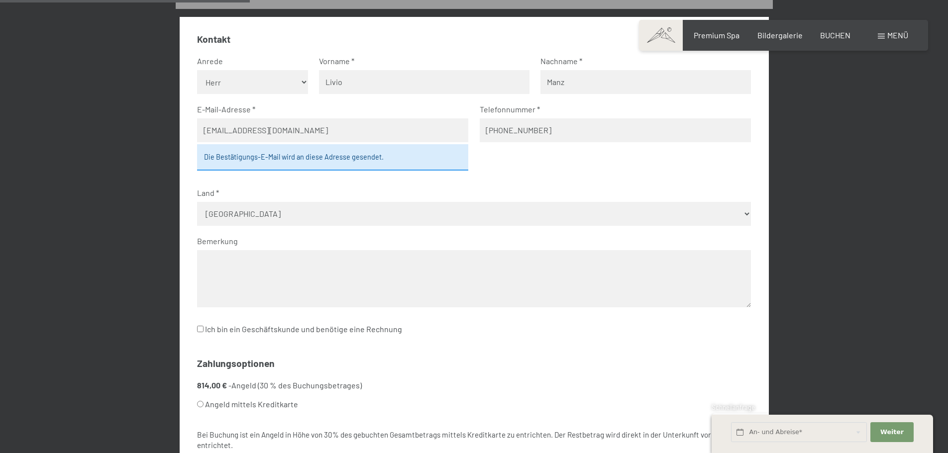
scroll to position [337, 0]
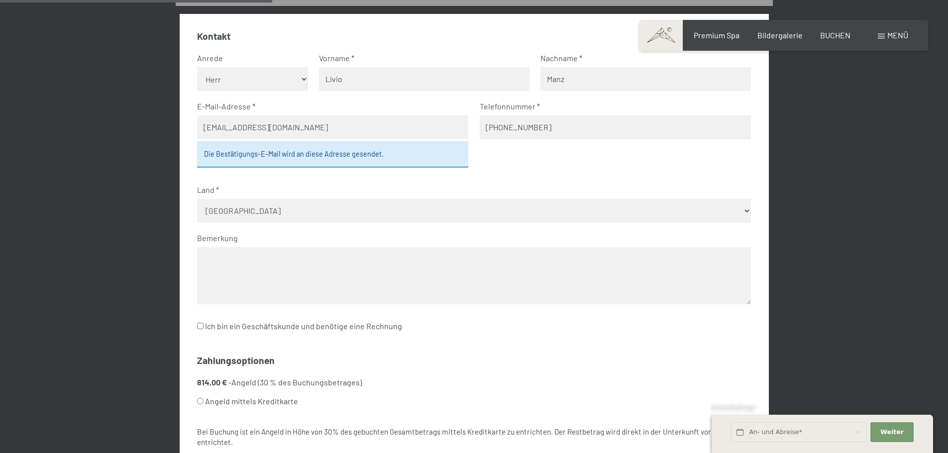
click at [202, 401] on input "Angeld mittels Kreditkarte" at bounding box center [200, 401] width 6 height 6
radio input "true"
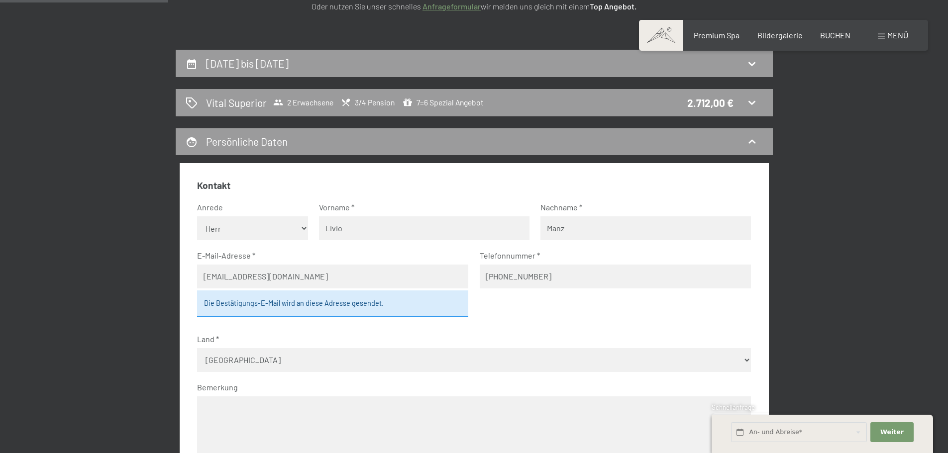
scroll to position [287, 0]
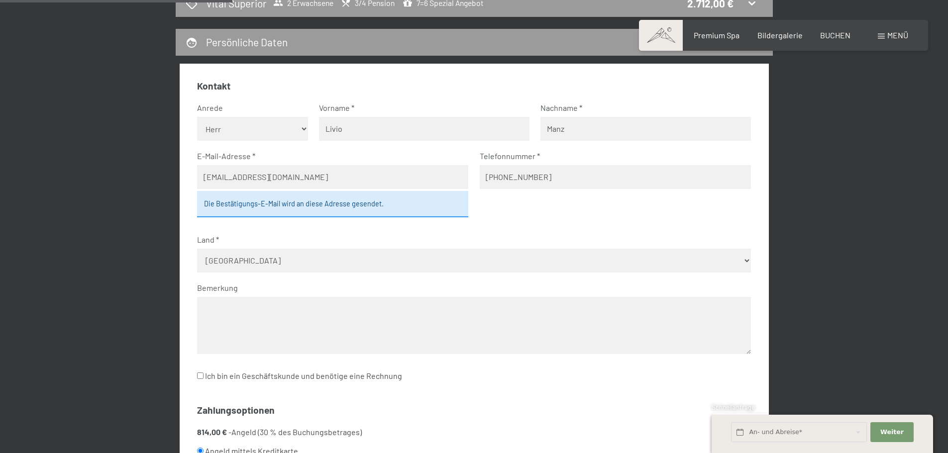
click at [229, 310] on textarea at bounding box center [474, 325] width 554 height 57
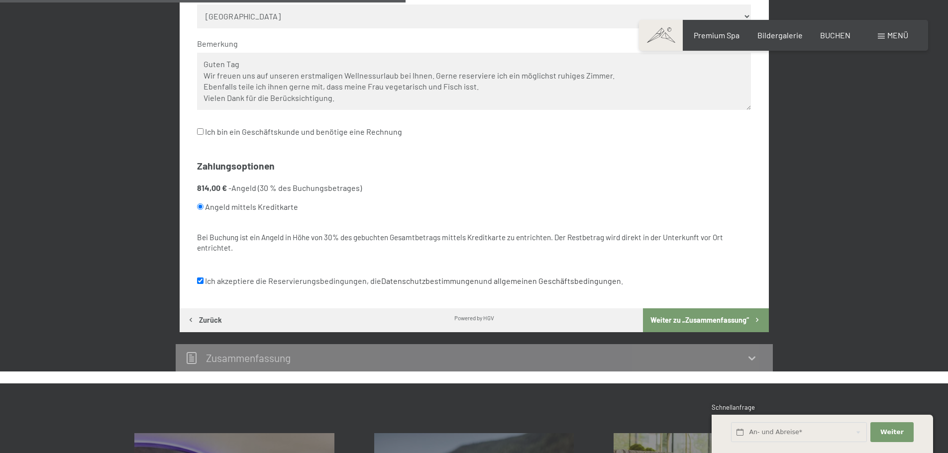
scroll to position [536, 0]
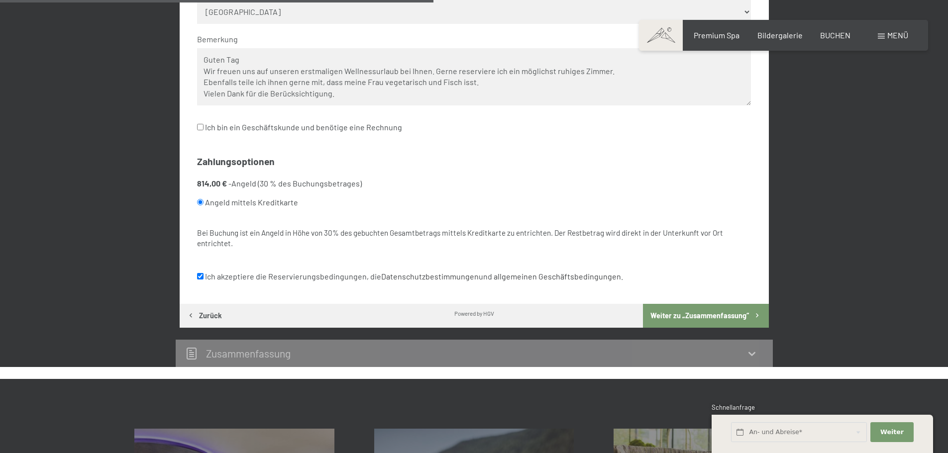
type textarea "Guten Tag Wir freuen uns auf unseren erstmaligen Wellnessurlaub bei Ihnen. Gern…"
click at [691, 313] on button "Weiter zu „Zusammen­fassung“" at bounding box center [705, 316] width 125 height 24
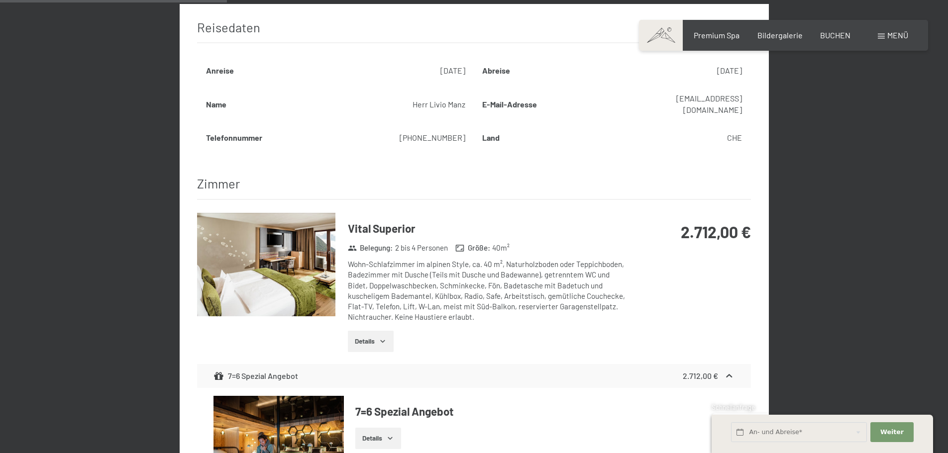
scroll to position [387, 0]
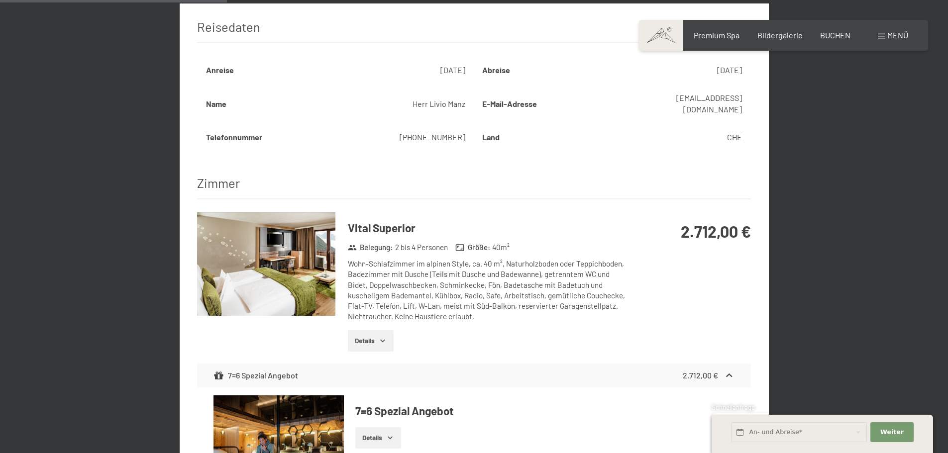
click at [380, 337] on icon "button" at bounding box center [383, 341] width 8 height 8
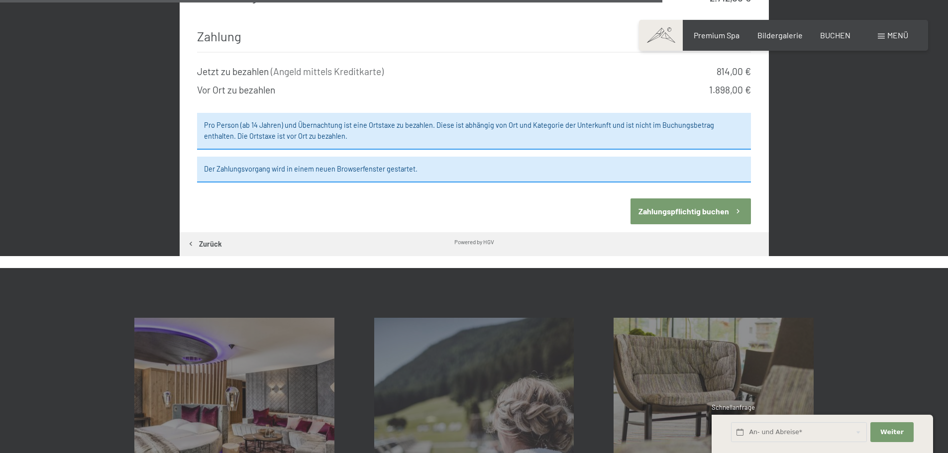
scroll to position [1233, 0]
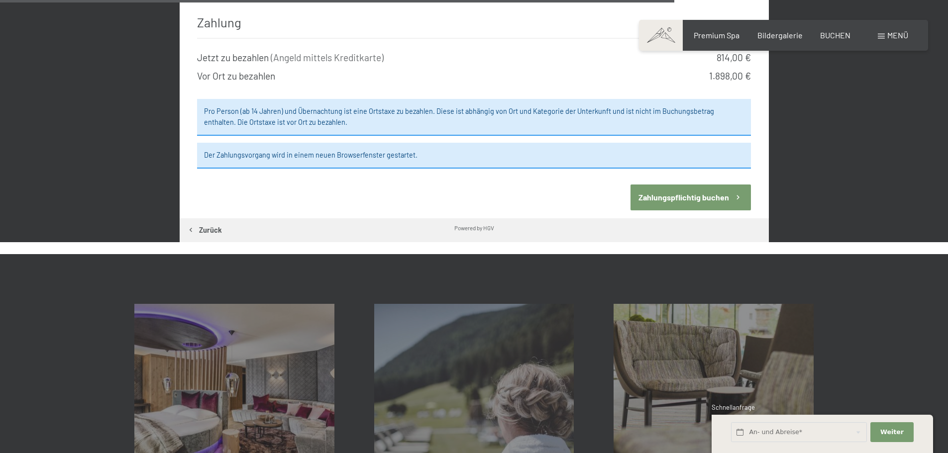
click at [684, 185] on button "Zahlungspflichtig buchen" at bounding box center [690, 197] width 120 height 25
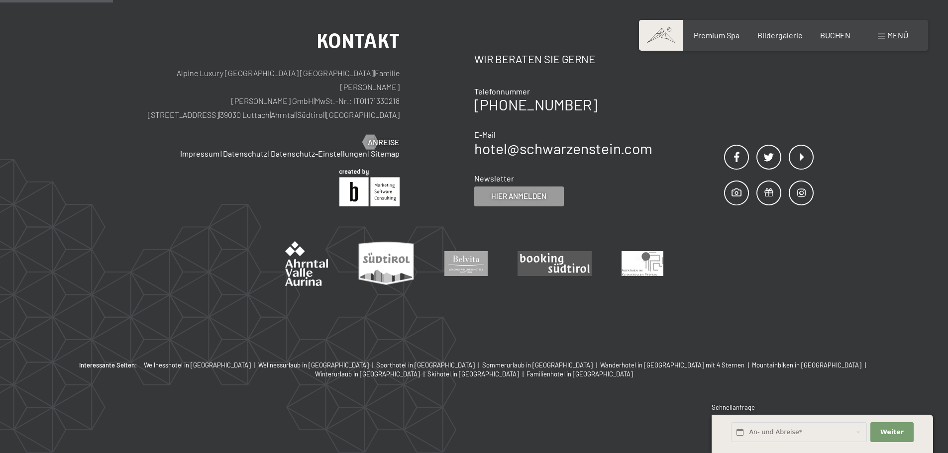
scroll to position [237, 0]
